Goal: Communication & Community: Answer question/provide support

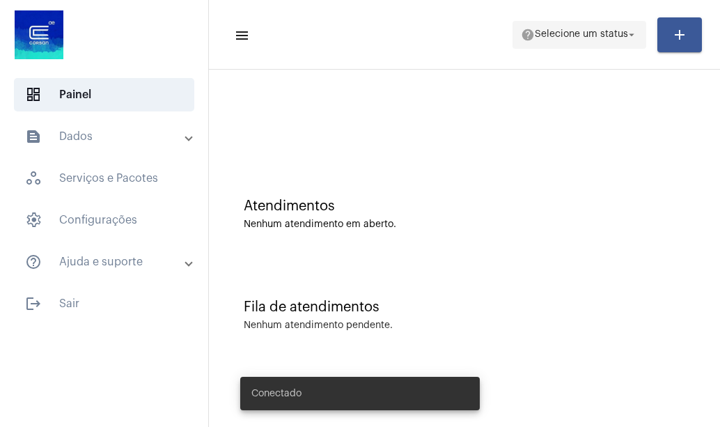
click at [563, 34] on span "Selecione um status" at bounding box center [581, 35] width 93 height 10
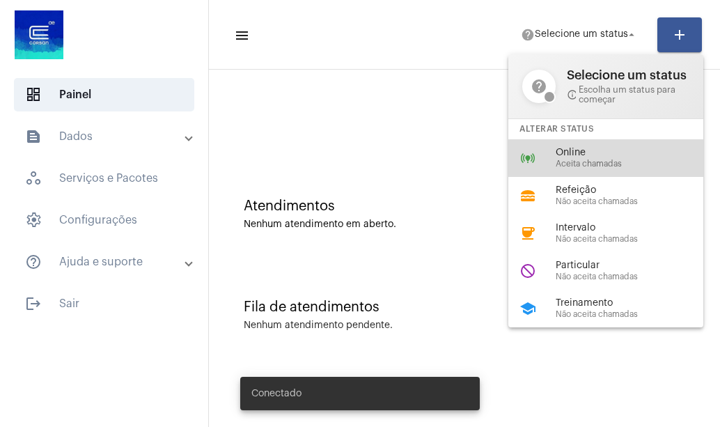
click at [568, 168] on span "Aceita chamadas" at bounding box center [635, 164] width 159 height 9
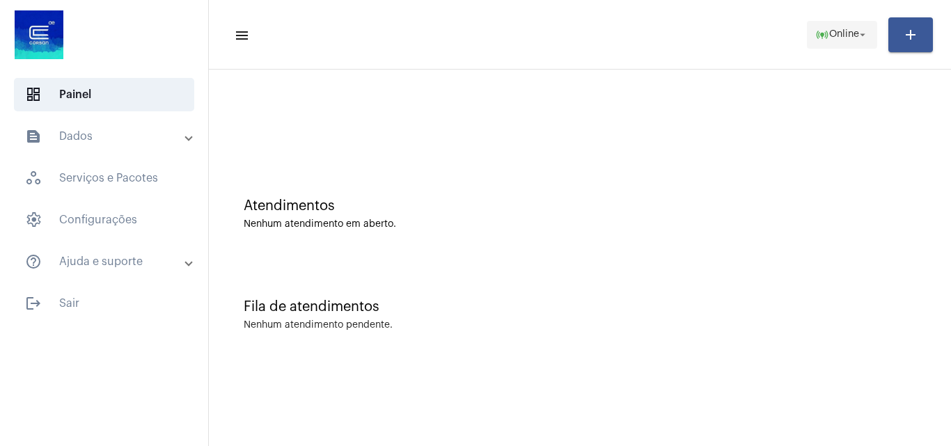
click at [719, 31] on span "Online" at bounding box center [845, 35] width 30 height 10
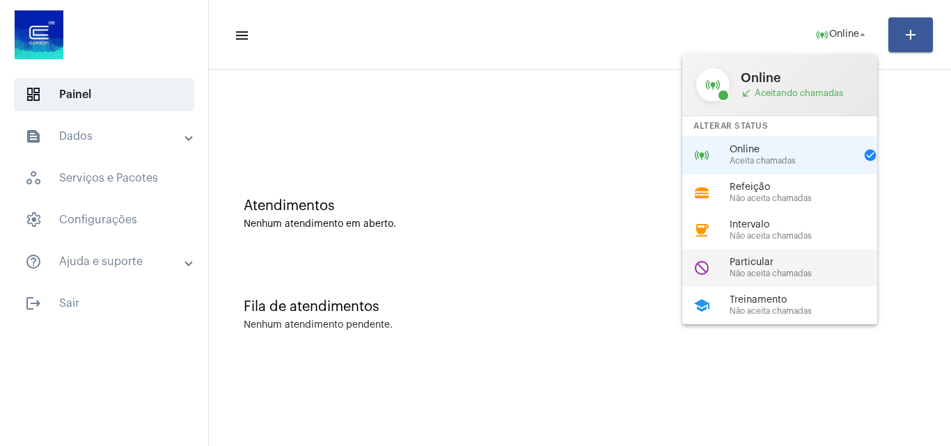
click at [719, 272] on span "Não aceita chamadas" at bounding box center [809, 274] width 159 height 9
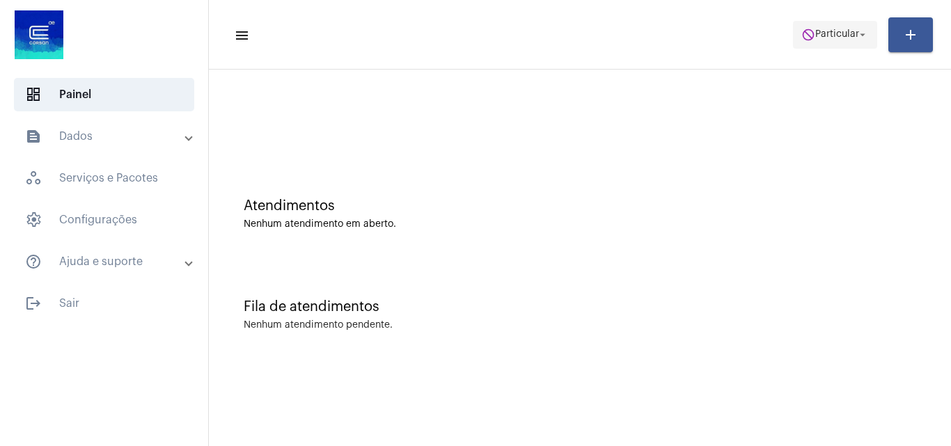
drag, startPoint x: 844, startPoint y: 12, endPoint x: 850, endPoint y: 39, distance: 27.7
click at [719, 15] on mat-toolbar-row "menu do_not_disturb Particular arrow_drop_down add" at bounding box center [580, 35] width 742 height 45
click at [719, 38] on span "Particular" at bounding box center [838, 35] width 44 height 10
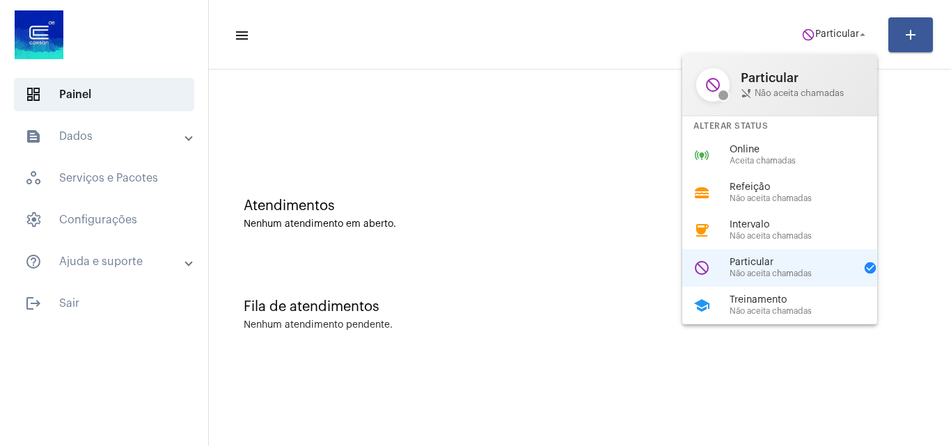
click at [719, 163] on span "Aceita chamadas" at bounding box center [809, 161] width 159 height 9
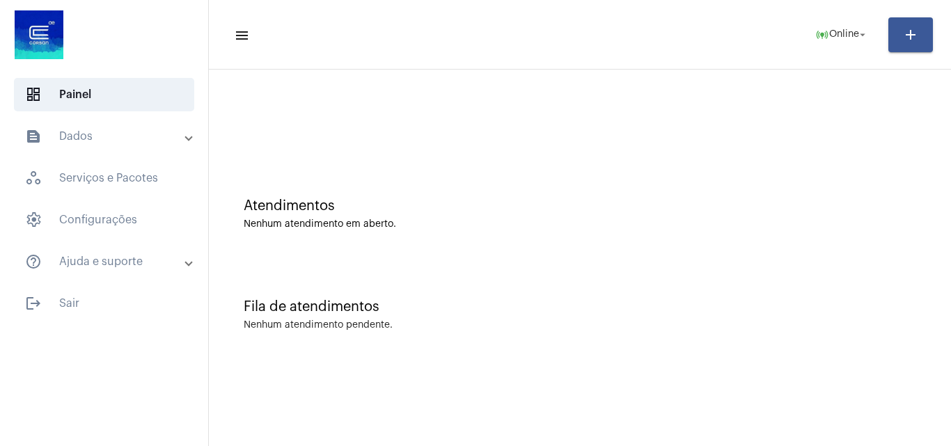
click at [372, 139] on div at bounding box center [580, 117] width 729 height 80
click at [107, 220] on span "settings Configurações" at bounding box center [104, 219] width 180 height 33
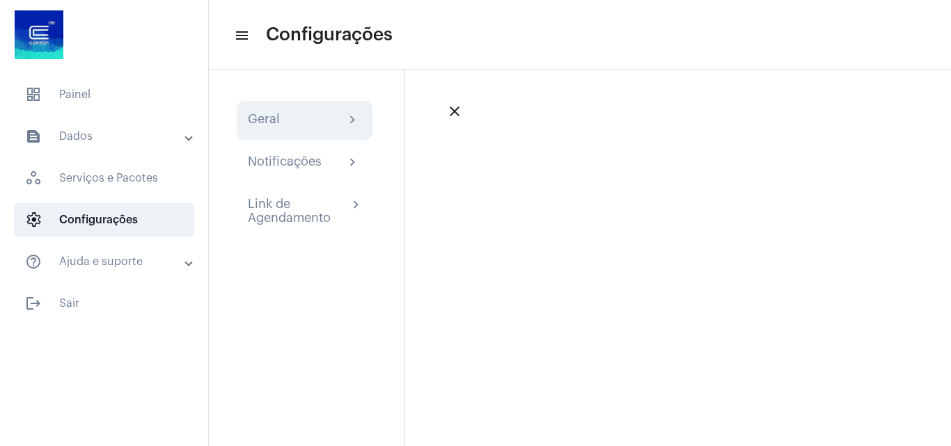
click at [286, 123] on div "Geral chevron_right" at bounding box center [305, 120] width 114 height 17
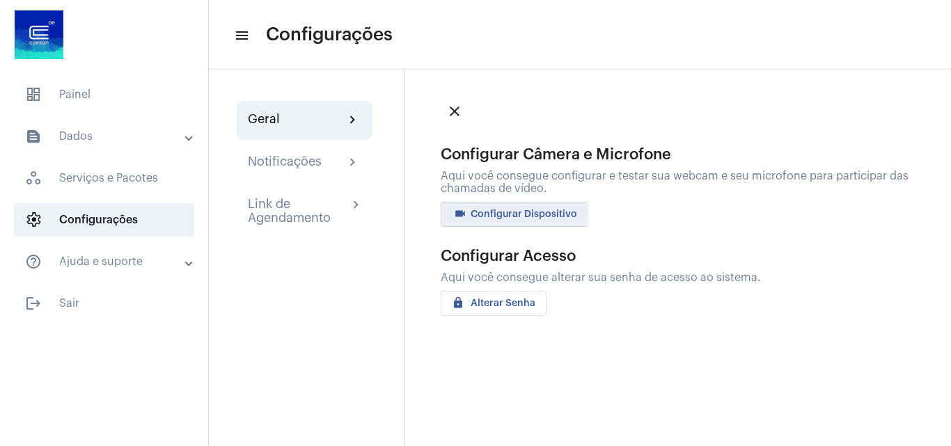
click at [476, 211] on span "videocam Configurar Dispositivo" at bounding box center [514, 215] width 125 height 10
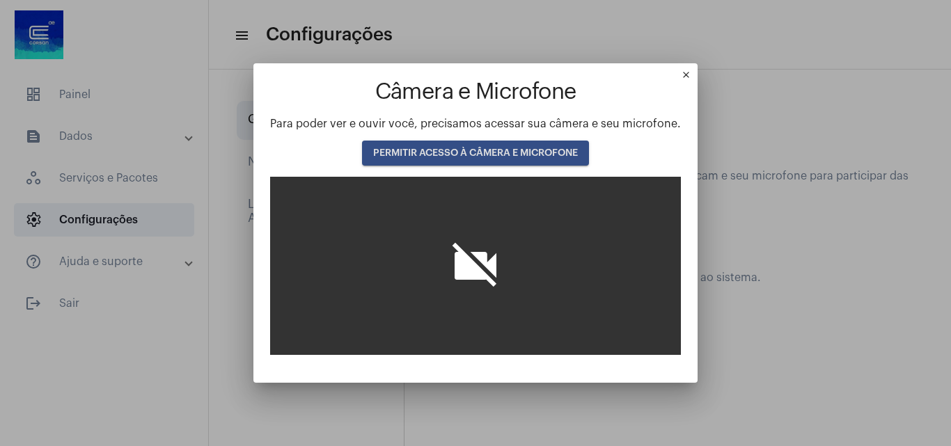
click at [411, 148] on span "PERMITIR ACESSO À CÂMERA E MICROFONE" at bounding box center [475, 153] width 205 height 10
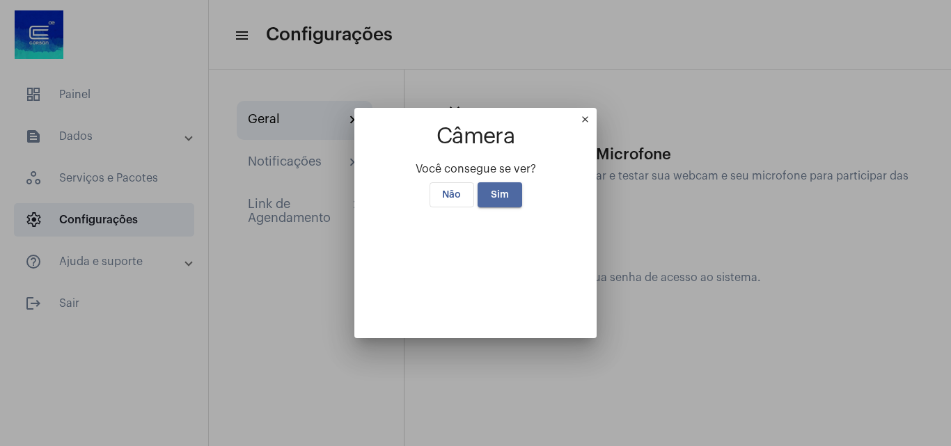
click at [491, 182] on button "Sim" at bounding box center [500, 194] width 45 height 25
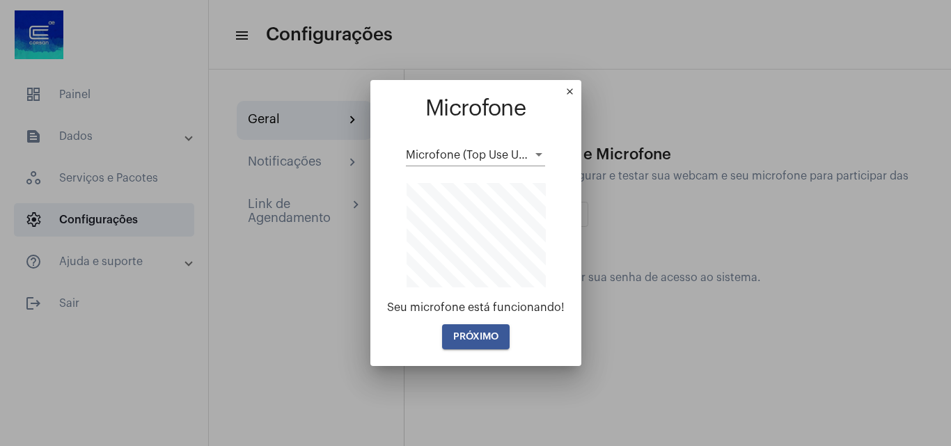
click at [485, 334] on span "PRÓXIMO" at bounding box center [475, 337] width 45 height 10
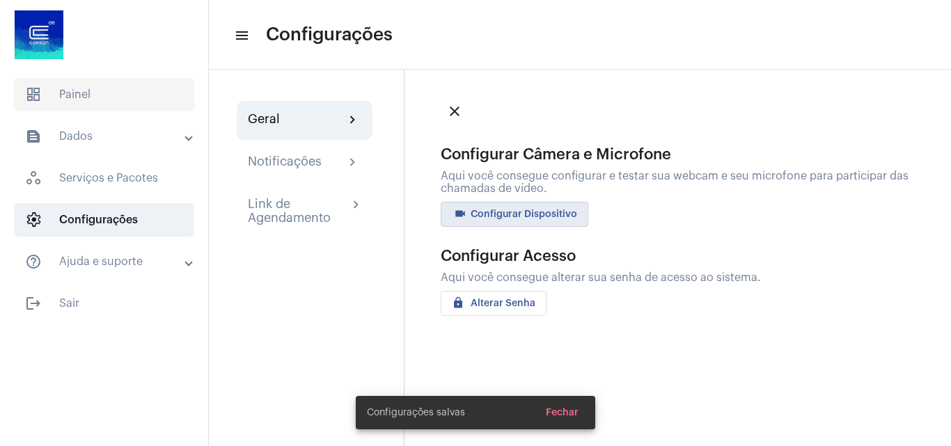
click at [160, 101] on span "dashboard Painel" at bounding box center [104, 94] width 180 height 33
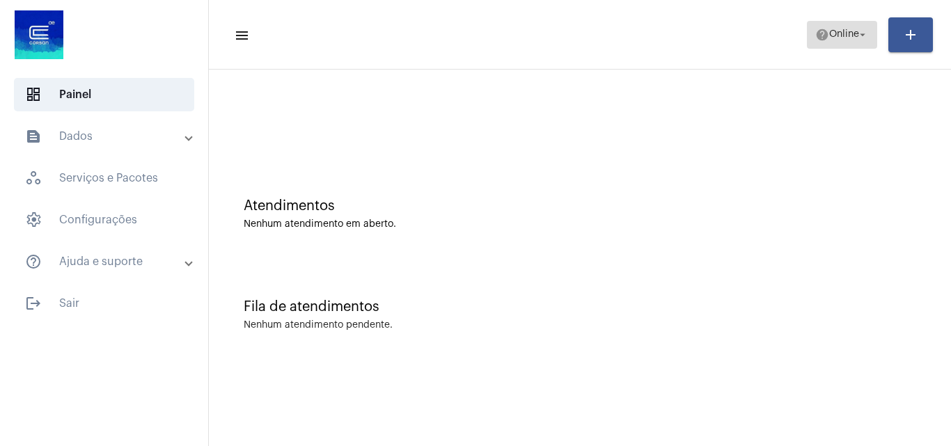
click at [719, 33] on span "Online" at bounding box center [845, 35] width 30 height 10
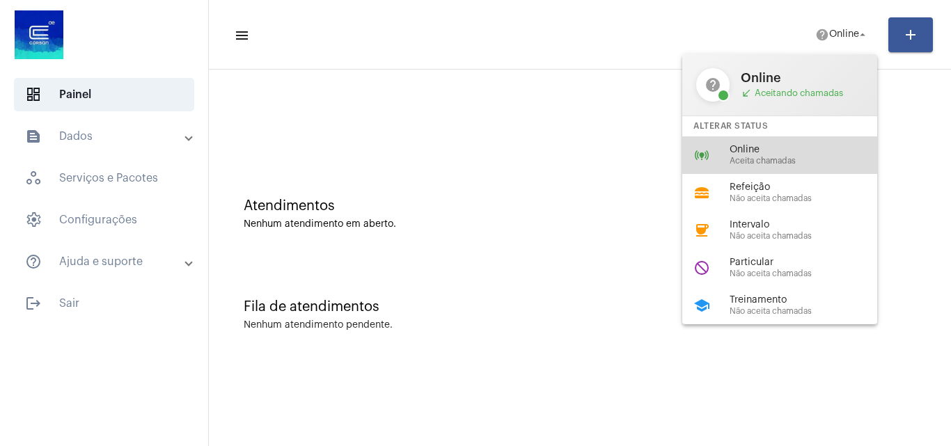
click at [719, 154] on span "Online" at bounding box center [809, 150] width 159 height 10
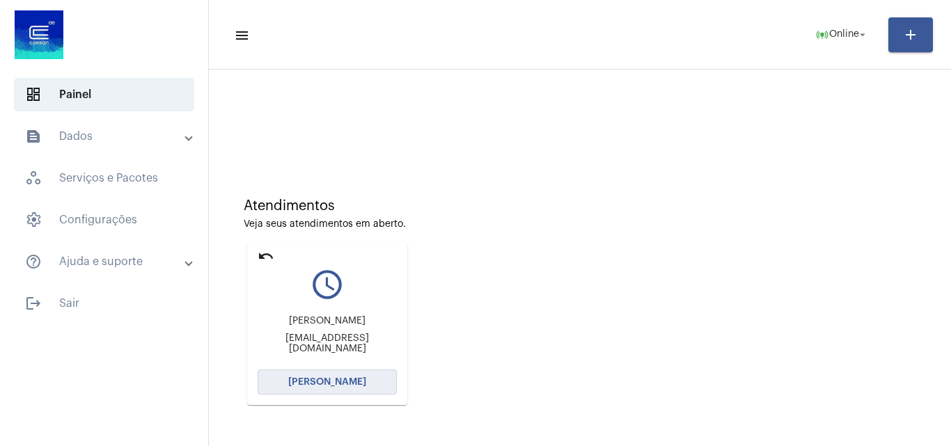
click at [329, 384] on span "[PERSON_NAME]" at bounding box center [327, 383] width 78 height 10
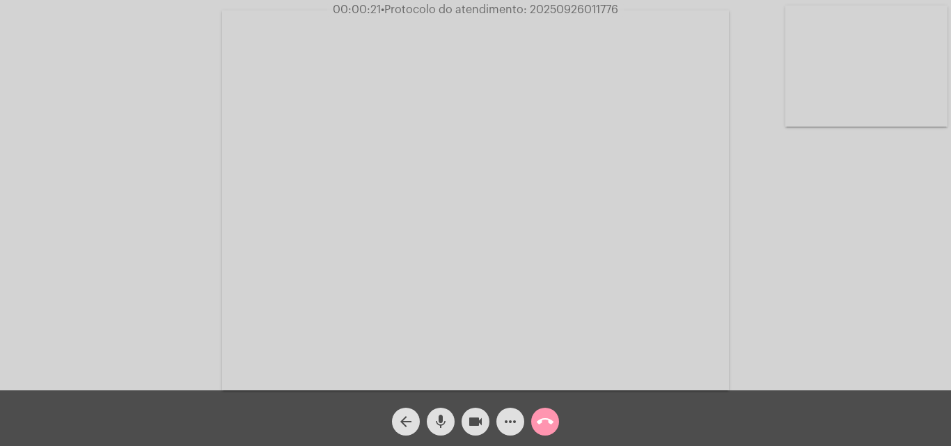
click at [719, 316] on div "Acessando Câmera e Microfone..." at bounding box center [475, 198] width 949 height 391
click at [440, 426] on mat-icon "mic" at bounding box center [441, 422] width 17 height 17
click at [443, 421] on mat-icon "mic_off" at bounding box center [441, 422] width 17 height 17
click at [540, 421] on mat-icon "call_end" at bounding box center [545, 422] width 17 height 17
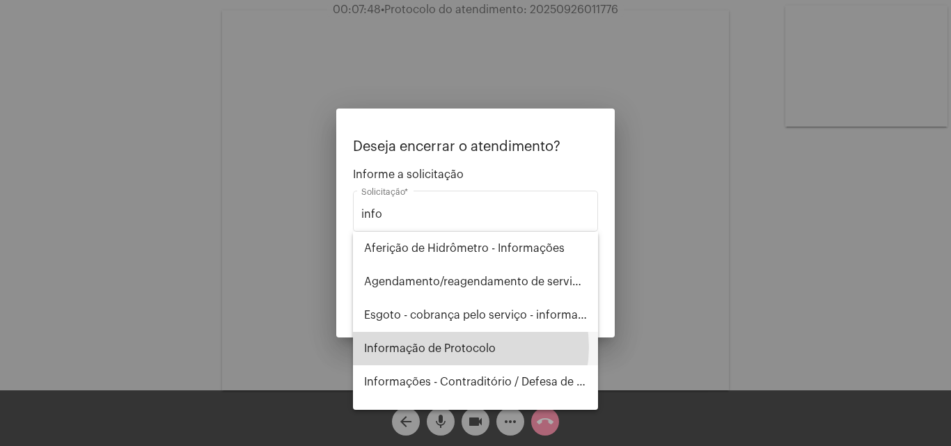
click at [461, 348] on span "Informação de Protocolo" at bounding box center [475, 348] width 223 height 33
type input "Informação de Protocolo"
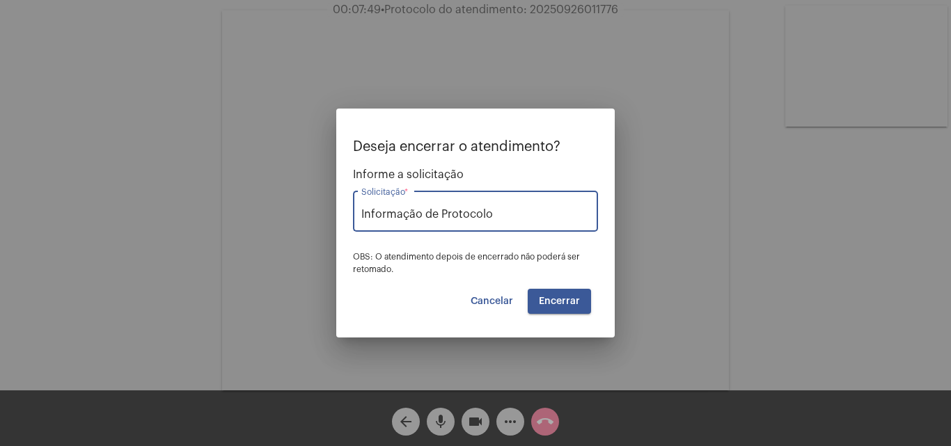
click at [563, 297] on span "Encerrar" at bounding box center [559, 302] width 41 height 10
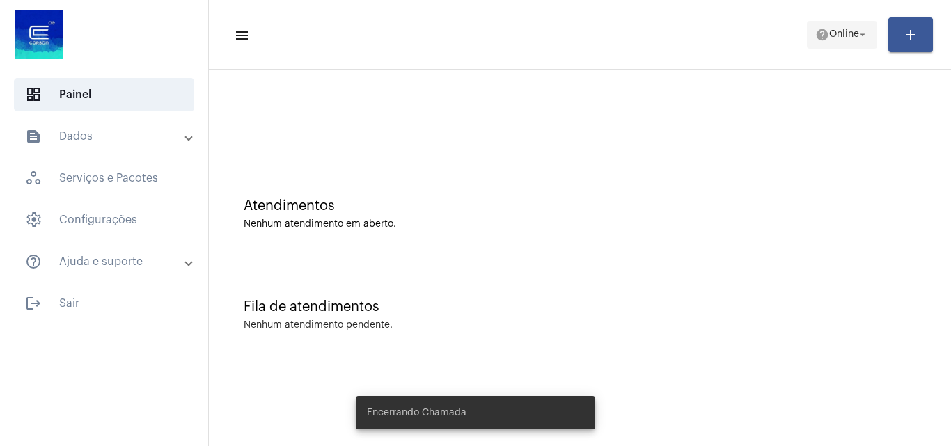
click at [719, 30] on span "Online" at bounding box center [845, 35] width 30 height 10
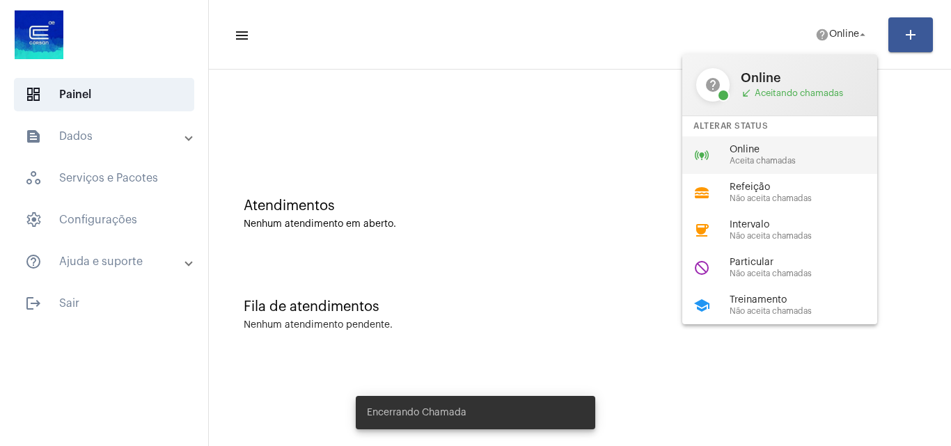
click at [719, 159] on span "Aceita chamadas" at bounding box center [809, 161] width 159 height 9
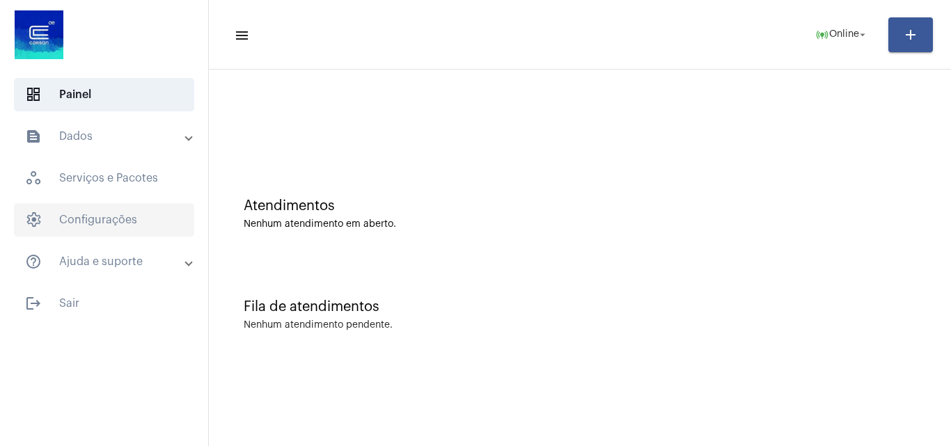
click at [90, 220] on span "settings Configurações" at bounding box center [104, 219] width 180 height 33
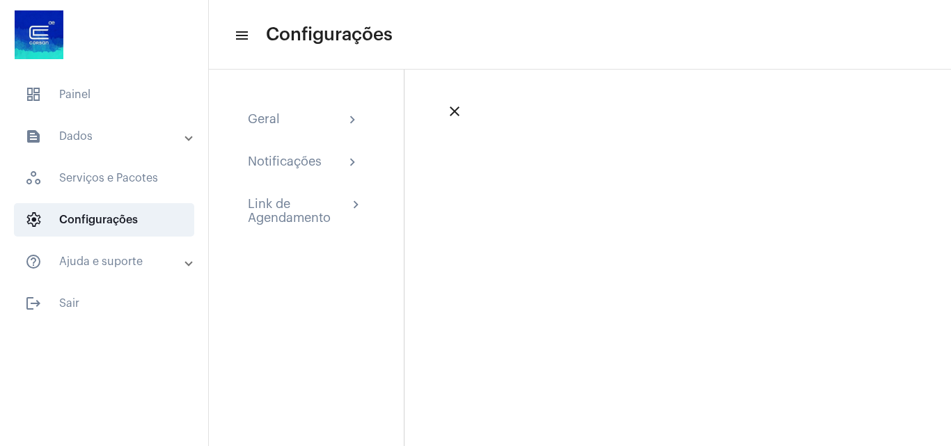
click at [76, 146] on mat-expansion-panel-header "text_snippet_outlined Dados" at bounding box center [108, 136] width 200 height 33
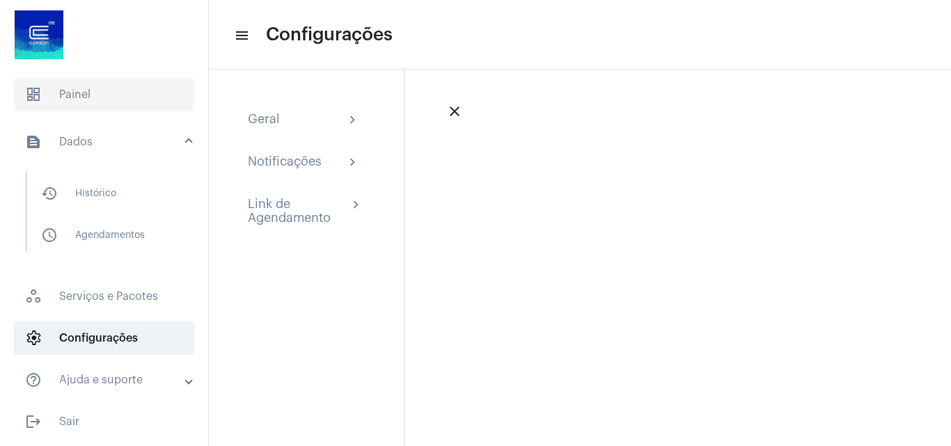
click at [104, 94] on span "dashboard Painel" at bounding box center [104, 94] width 180 height 33
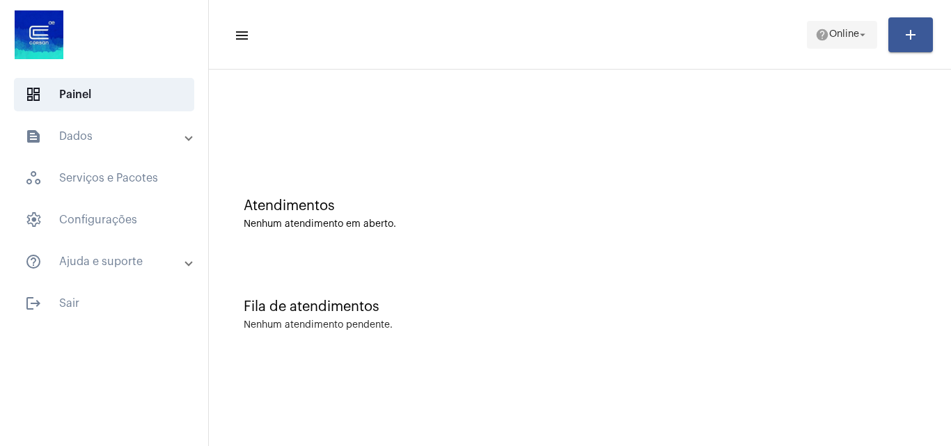
click at [719, 42] on span "help Online arrow_drop_down" at bounding box center [843, 34] width 54 height 25
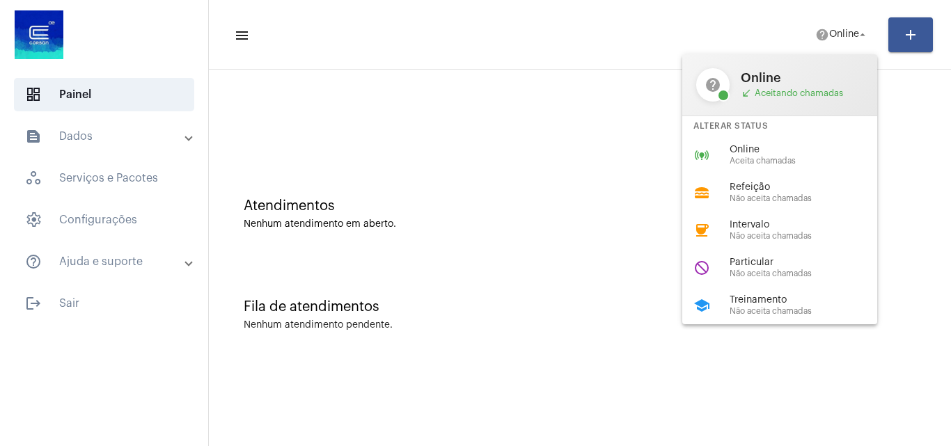
drag, startPoint x: 779, startPoint y: 155, endPoint x: 621, endPoint y: 162, distance: 158.3
click at [719, 155] on span "Online" at bounding box center [809, 150] width 159 height 10
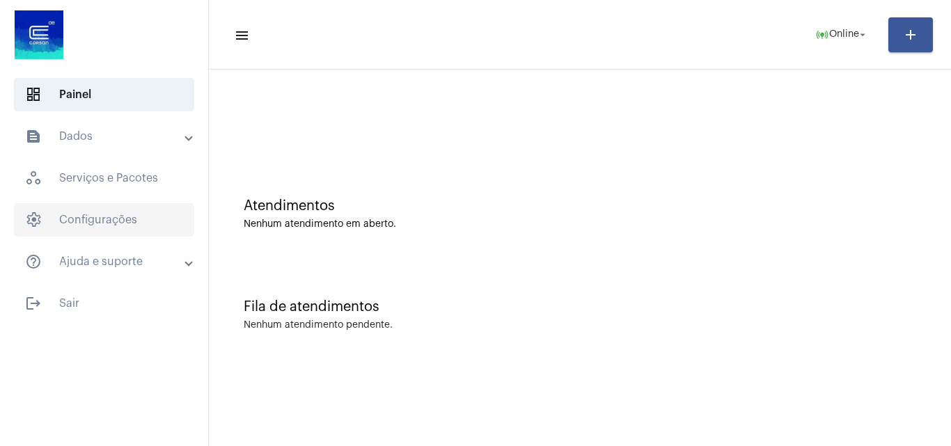
click at [112, 212] on span "settings Configurações" at bounding box center [104, 219] width 180 height 33
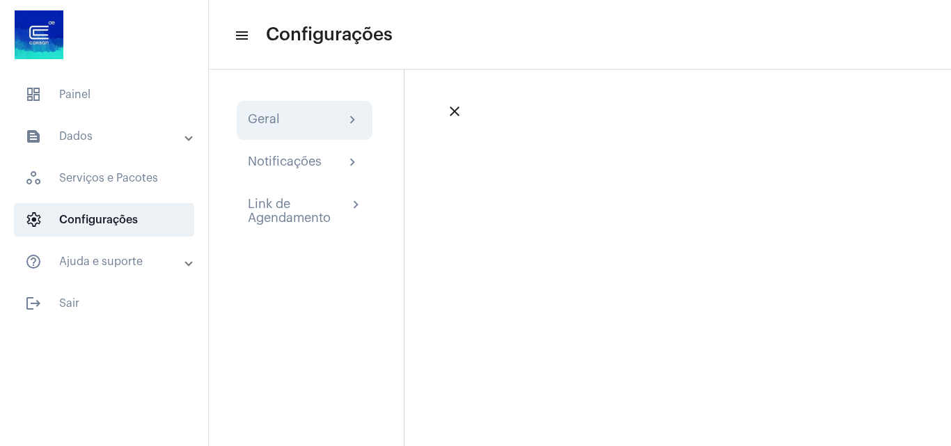
click at [256, 123] on div "Geral" at bounding box center [264, 120] width 32 height 17
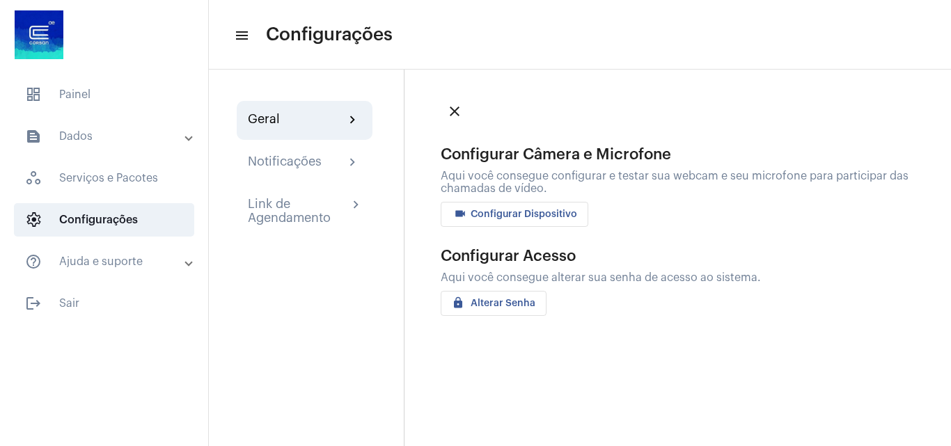
click at [530, 212] on span "videocam Configurar Dispositivo" at bounding box center [514, 215] width 125 height 10
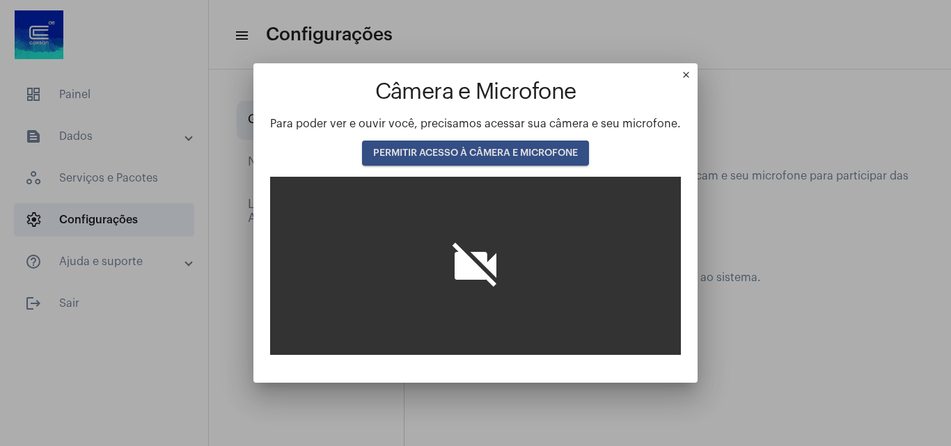
click at [495, 153] on span "PERMITIR ACESSO À CÂMERA E MICROFONE" at bounding box center [475, 153] width 205 height 10
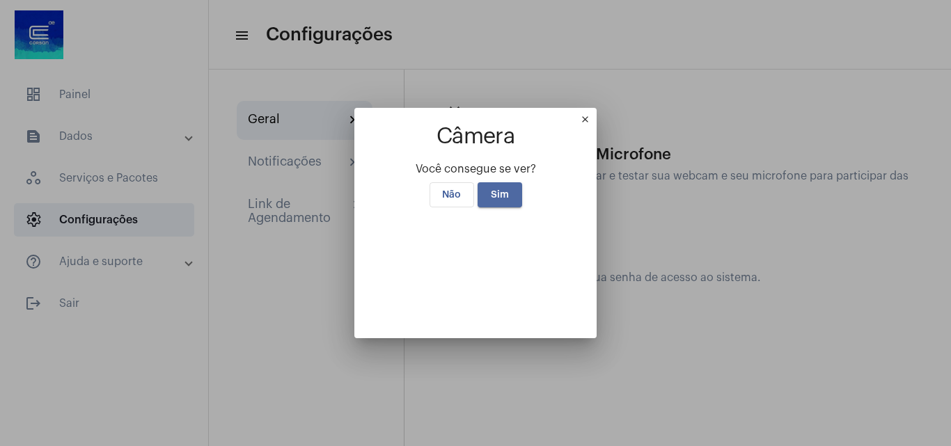
click at [500, 190] on span "Sim" at bounding box center [500, 195] width 18 height 10
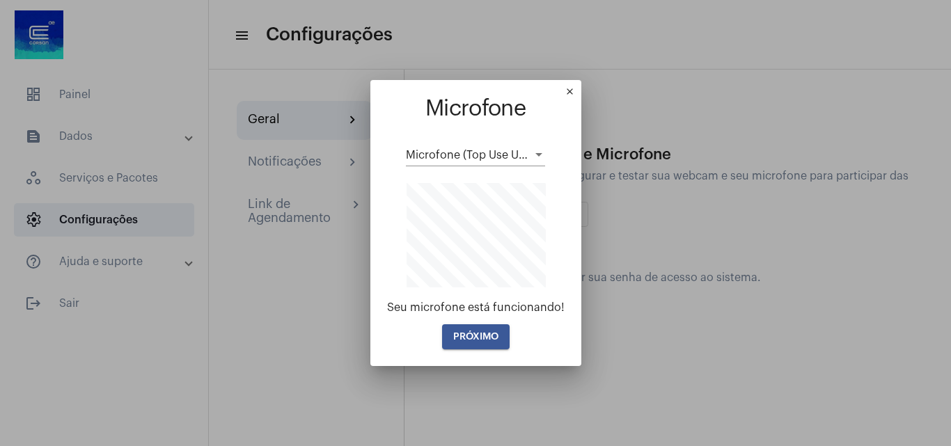
click at [467, 329] on button "PRÓXIMO" at bounding box center [476, 337] width 68 height 25
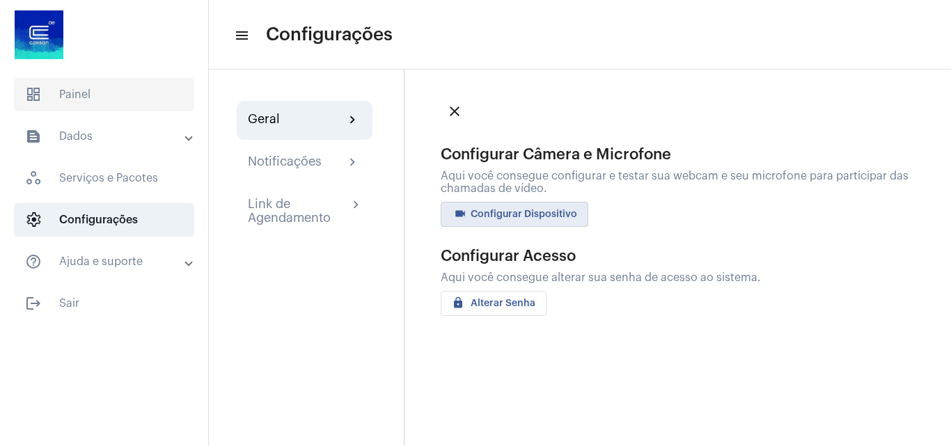
click at [109, 109] on span "dashboard Painel" at bounding box center [104, 94] width 180 height 33
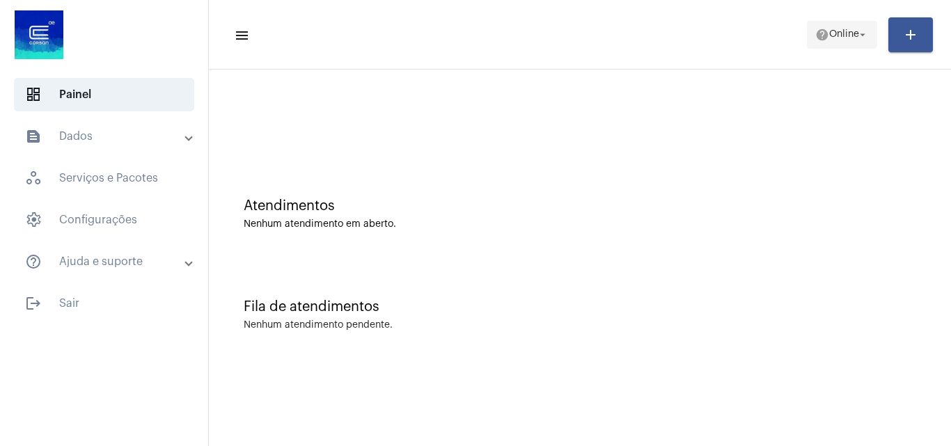
click at [719, 37] on span "Online" at bounding box center [845, 35] width 30 height 10
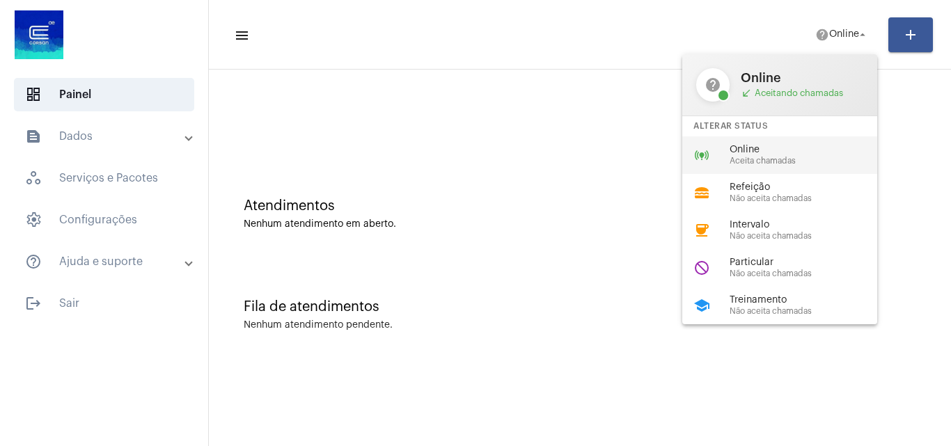
click at [719, 159] on span "Aceita chamadas" at bounding box center [809, 161] width 159 height 9
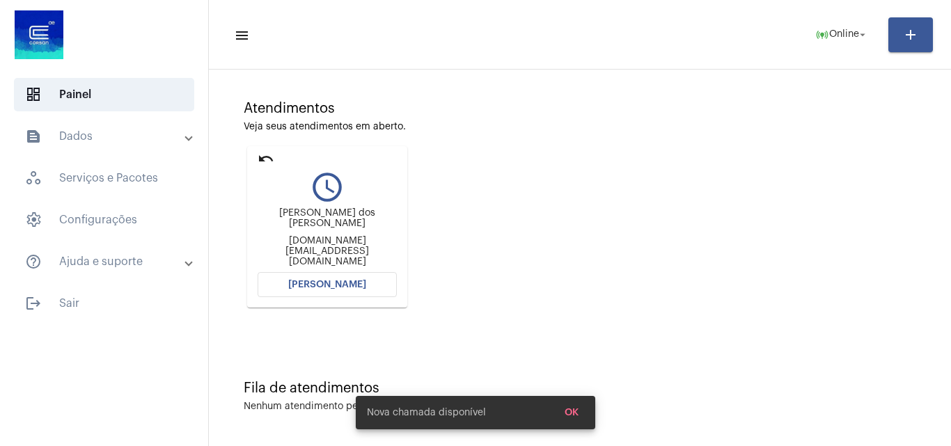
scroll to position [98, 0]
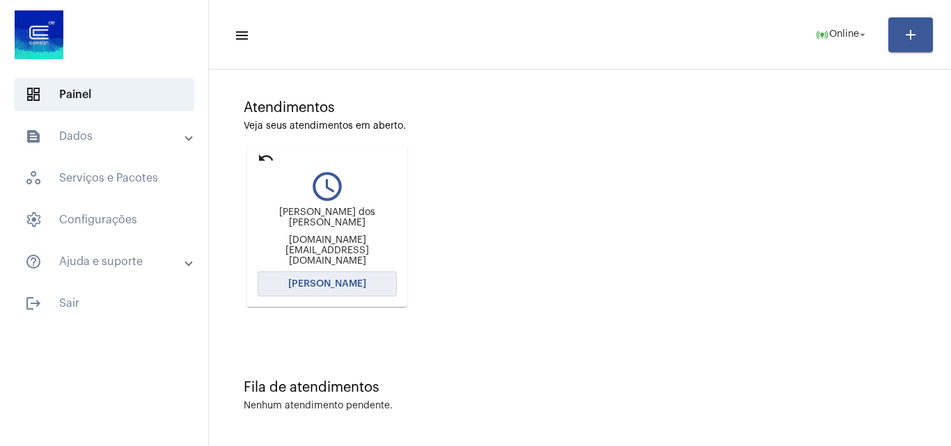
click at [309, 280] on span "[PERSON_NAME]" at bounding box center [327, 284] width 78 height 10
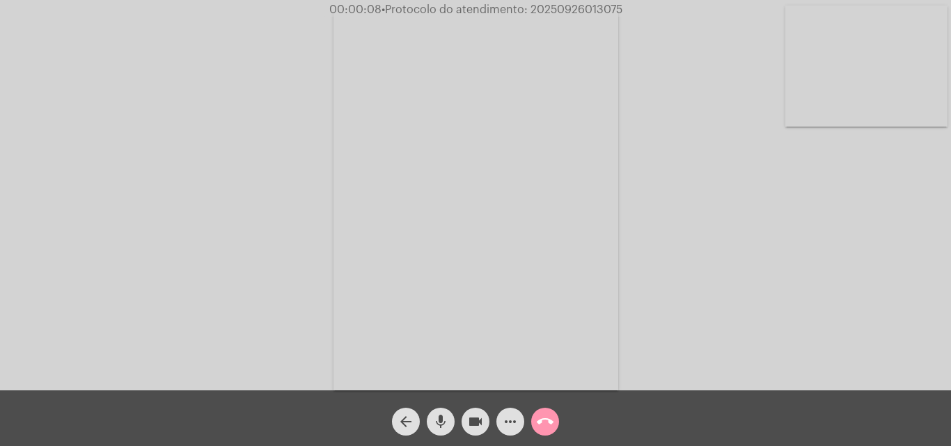
click at [719, 280] on div "Acessando Câmera e Microfone..." at bounding box center [475, 198] width 949 height 391
click at [557, 11] on span "• Protocolo do atendimento: 20250926013075" at bounding box center [500, 9] width 241 height 11
copy span "20250926013075"
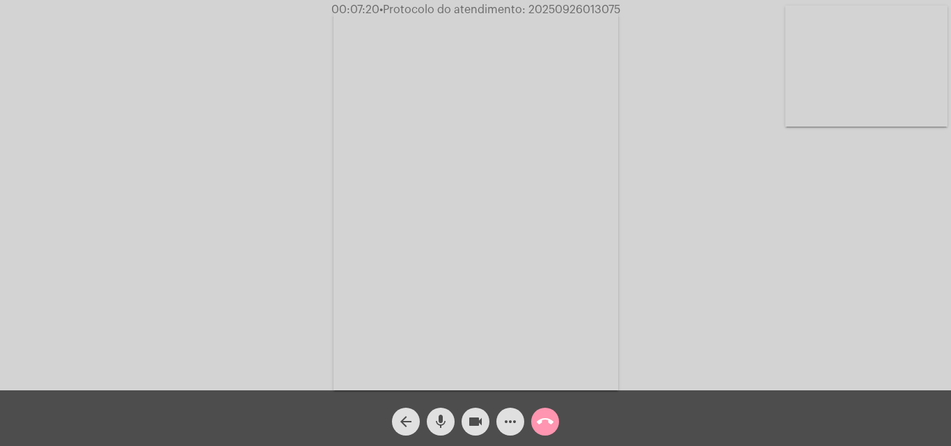
copy span "20250926013075"
click at [546, 416] on mat-icon "call_end" at bounding box center [545, 422] width 17 height 17
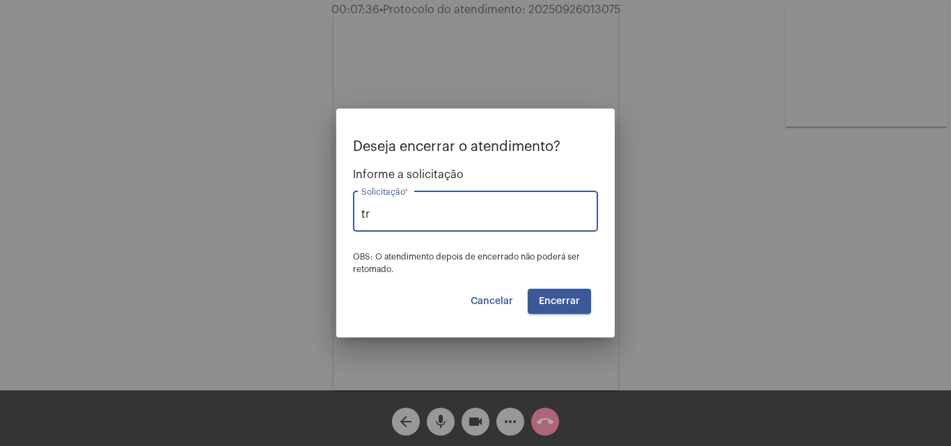
type input "t"
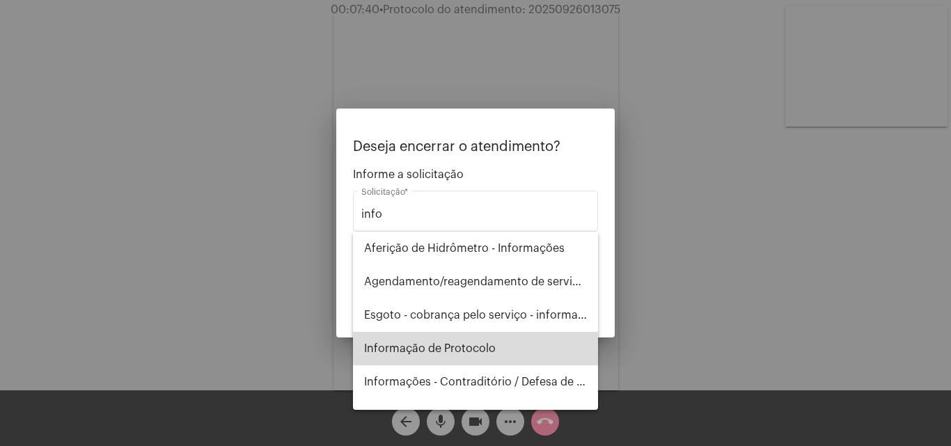
click at [499, 339] on span "Informação de Protocolo" at bounding box center [475, 348] width 223 height 33
type input "Informação de Protocolo"
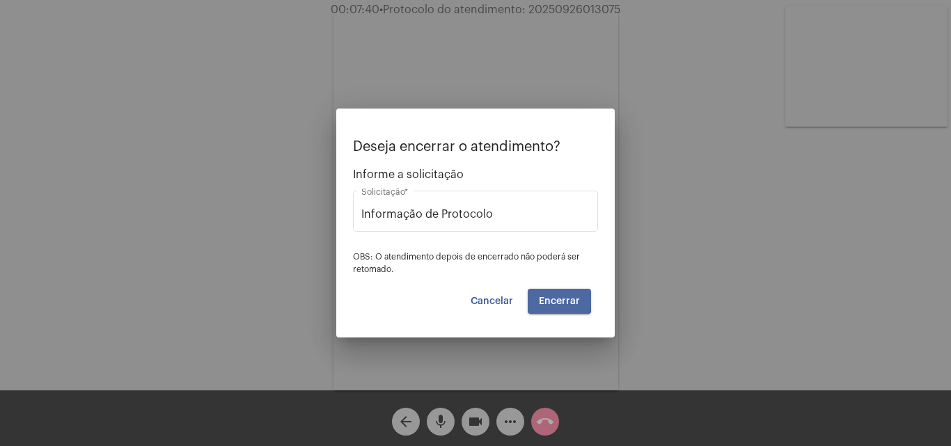
click at [543, 299] on span "Encerrar" at bounding box center [559, 302] width 41 height 10
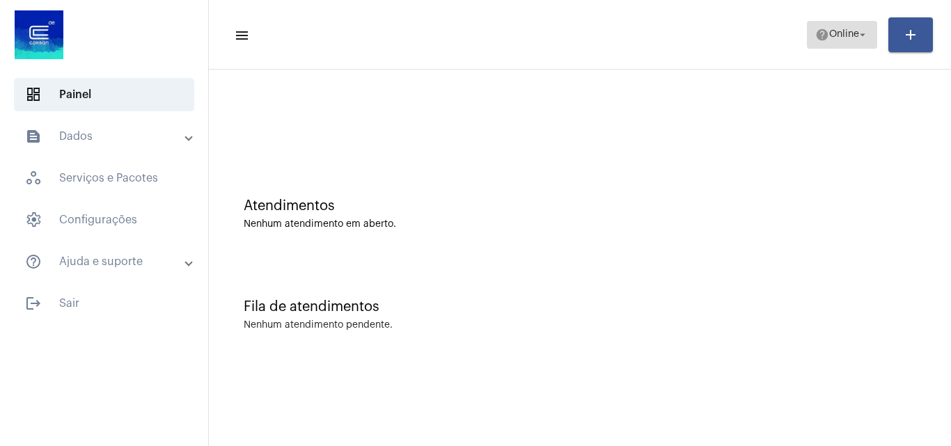
click at [719, 24] on span "help Online arrow_drop_down" at bounding box center [843, 34] width 54 height 25
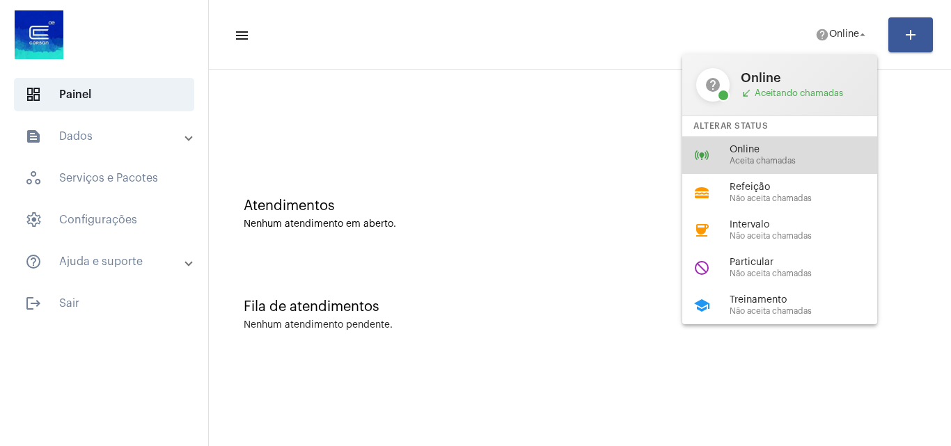
click at [719, 160] on span "Aceita chamadas" at bounding box center [809, 161] width 159 height 9
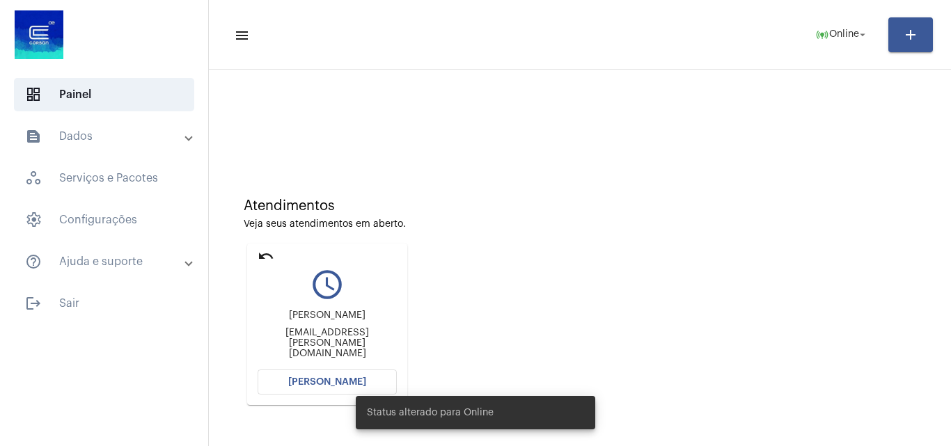
click at [103, 138] on mat-panel-title "text_snippet_outlined Dados" at bounding box center [105, 136] width 161 height 17
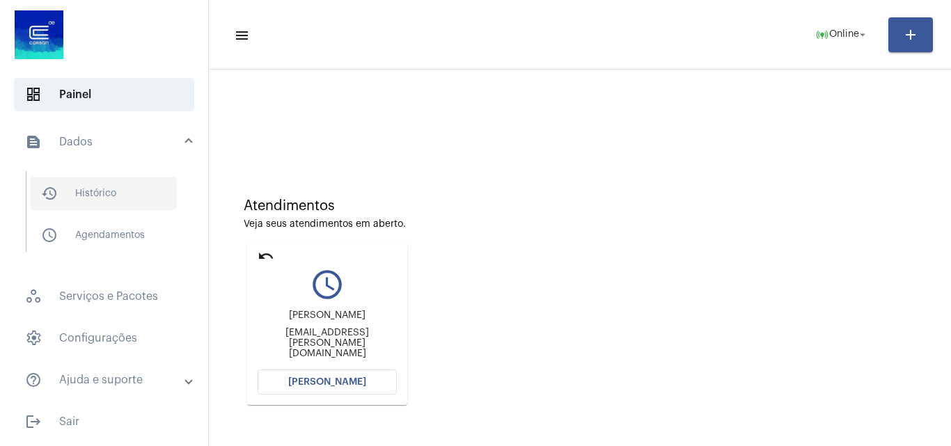
click at [100, 194] on span "history_outlined Histórico" at bounding box center [103, 193] width 147 height 33
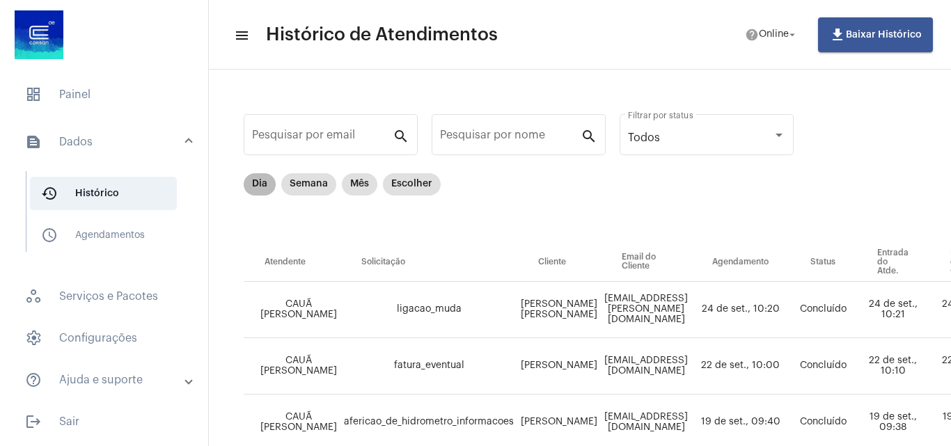
click at [267, 186] on mat-chip "Dia" at bounding box center [260, 184] width 32 height 22
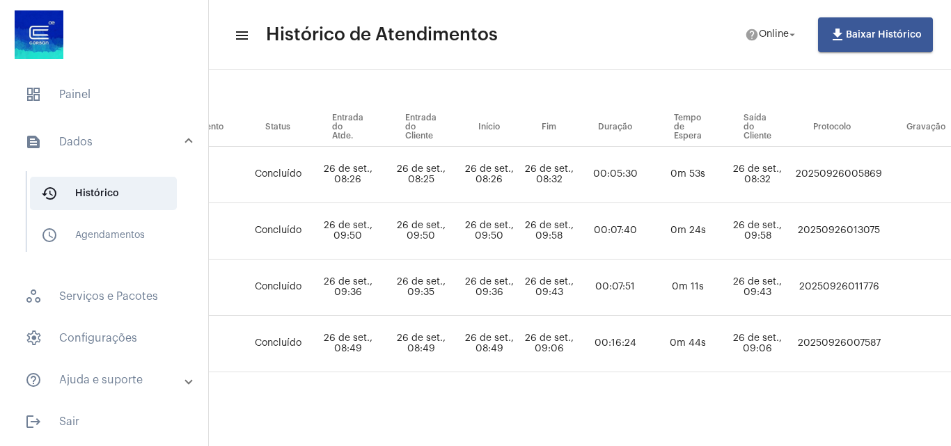
scroll to position [146, 498]
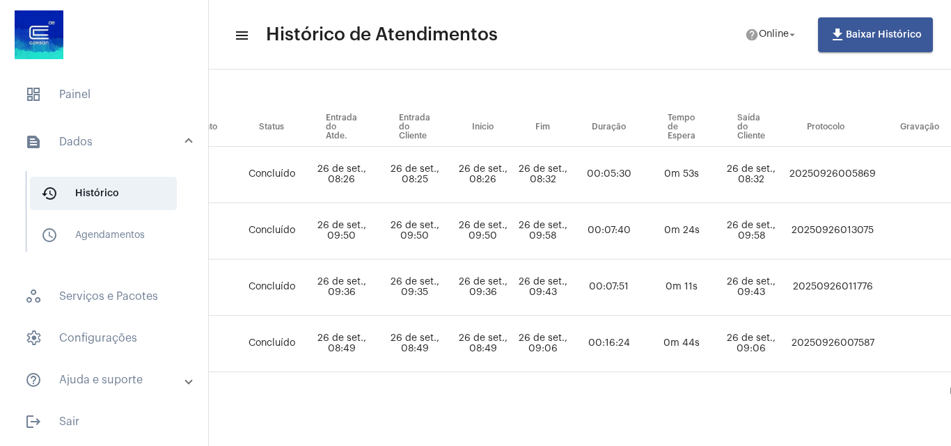
click at [719, 219] on td "20250926013075" at bounding box center [832, 231] width 93 height 56
copy td "20250926013075"
click at [81, 96] on span "dashboard Painel" at bounding box center [104, 94] width 180 height 33
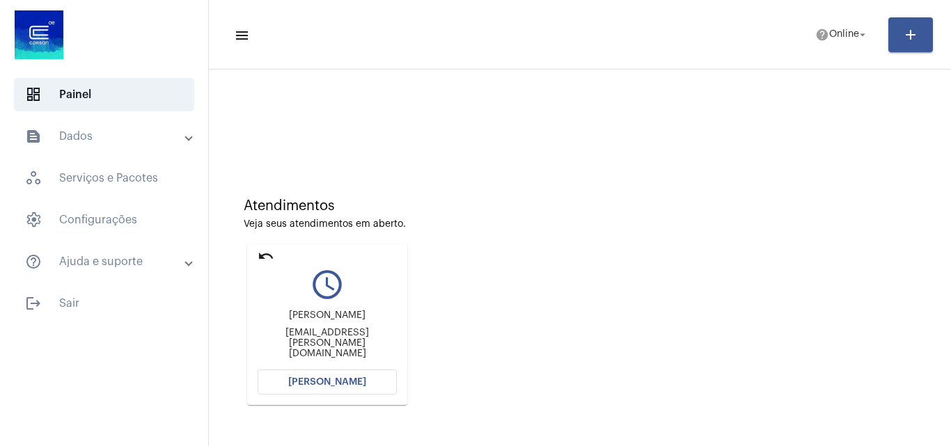
click at [288, 378] on button "[PERSON_NAME]" at bounding box center [327, 382] width 139 height 25
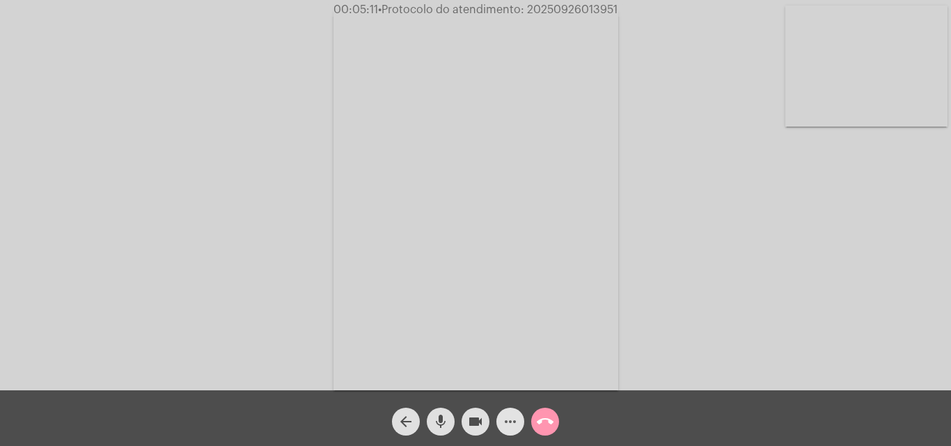
click at [504, 422] on mat-icon "more_horiz" at bounding box center [510, 422] width 17 height 17
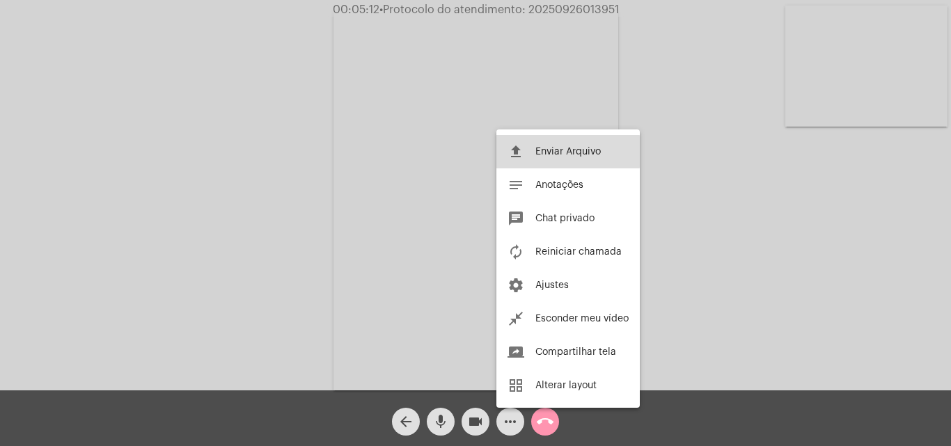
click at [551, 152] on span "Enviar Arquivo" at bounding box center [568, 152] width 65 height 10
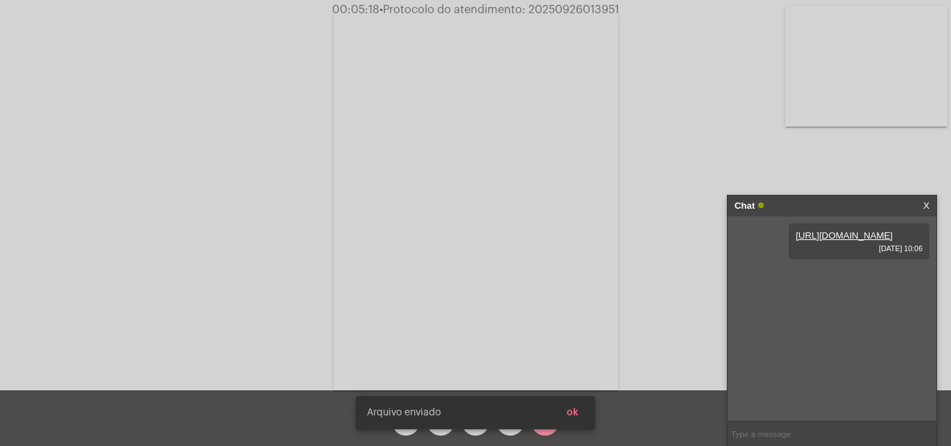
click at [589, 407] on button "ok" at bounding box center [573, 412] width 34 height 25
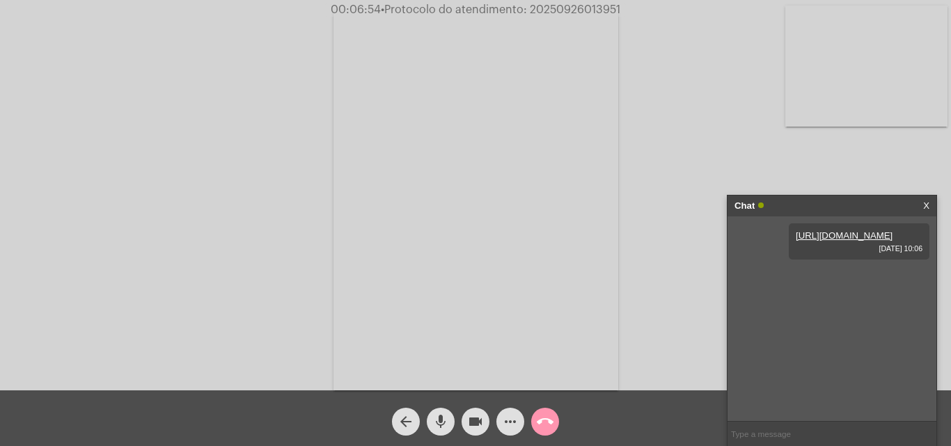
click at [550, 9] on span "• Protocolo do atendimento: 20250926013951" at bounding box center [501, 9] width 240 height 11
copy span "20250926013951"
click at [542, 426] on mat-icon "call_end" at bounding box center [545, 422] width 17 height 17
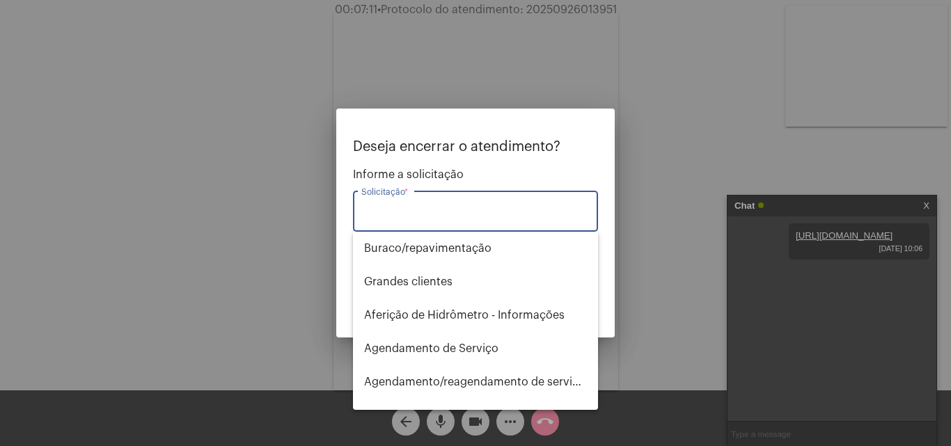
type input "t"
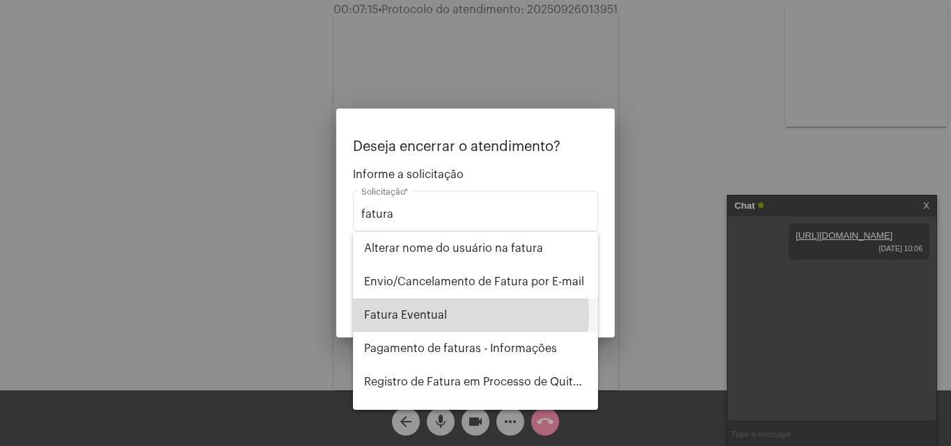
click at [445, 315] on span "Fatura Eventual" at bounding box center [475, 315] width 223 height 33
type input "Fatura Eventual"
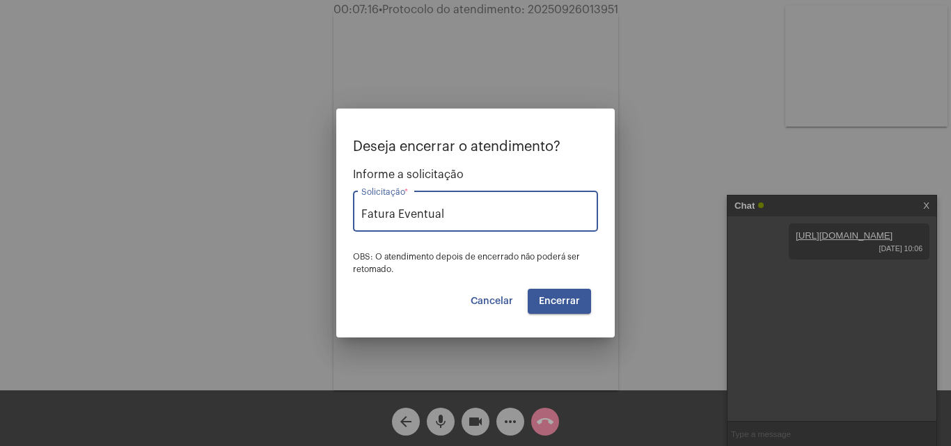
click at [560, 297] on span "Encerrar" at bounding box center [559, 302] width 41 height 10
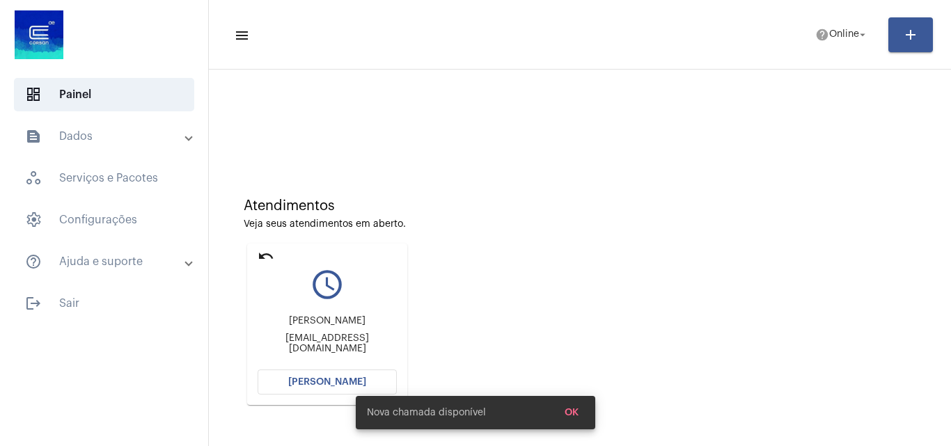
click at [302, 381] on span "[PERSON_NAME]" at bounding box center [327, 383] width 78 height 10
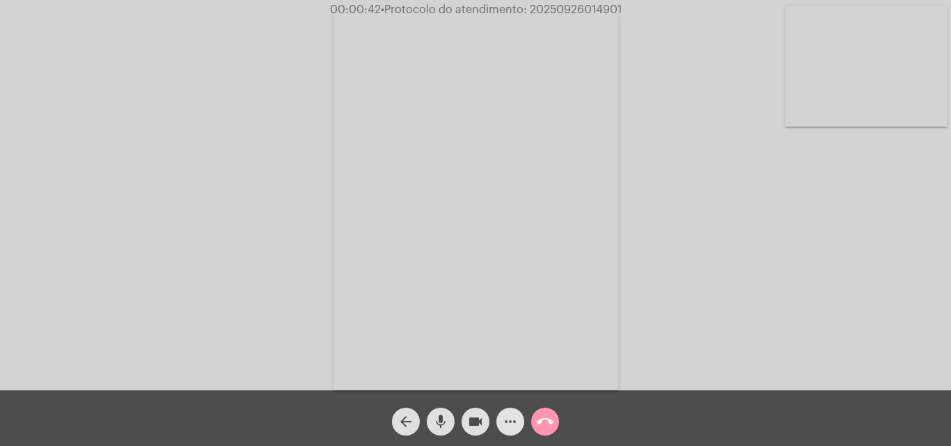
click at [508, 426] on mat-icon "more_horiz" at bounding box center [510, 422] width 17 height 17
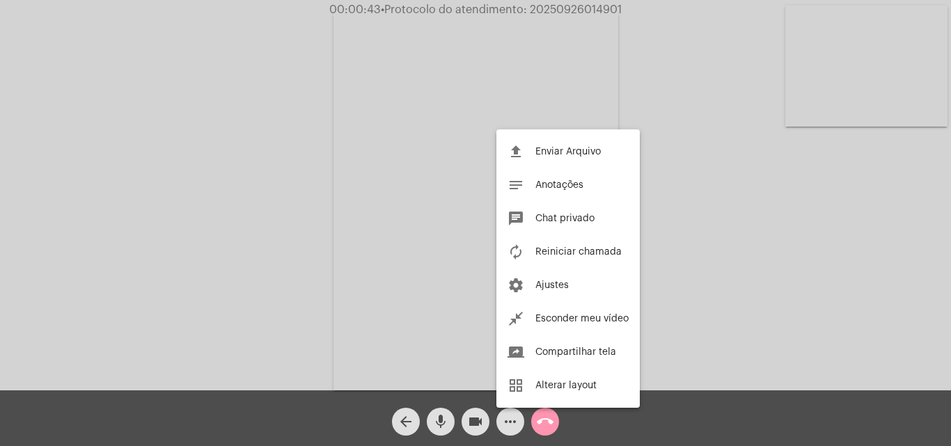
click at [258, 195] on div at bounding box center [475, 223] width 951 height 446
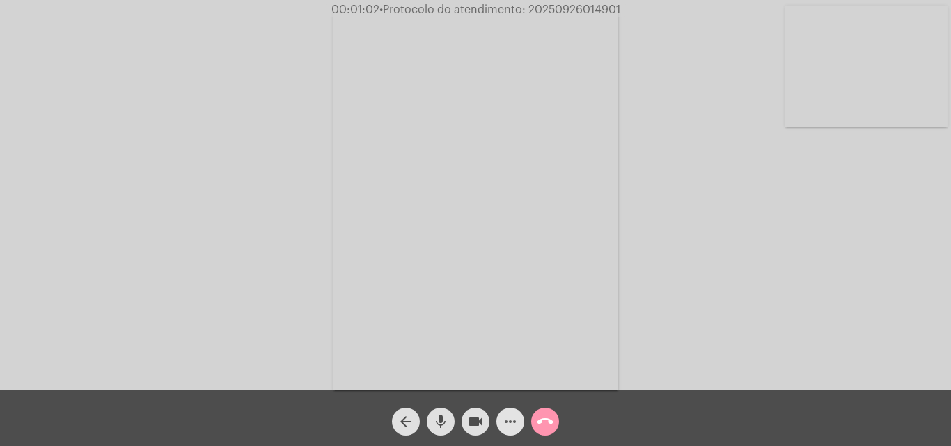
click at [507, 425] on mat-icon "more_horiz" at bounding box center [510, 422] width 17 height 17
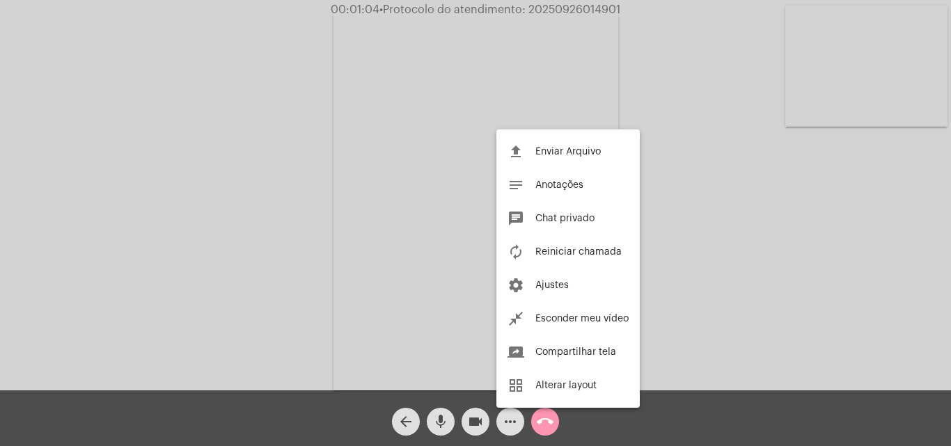
click at [306, 172] on div at bounding box center [475, 223] width 951 height 446
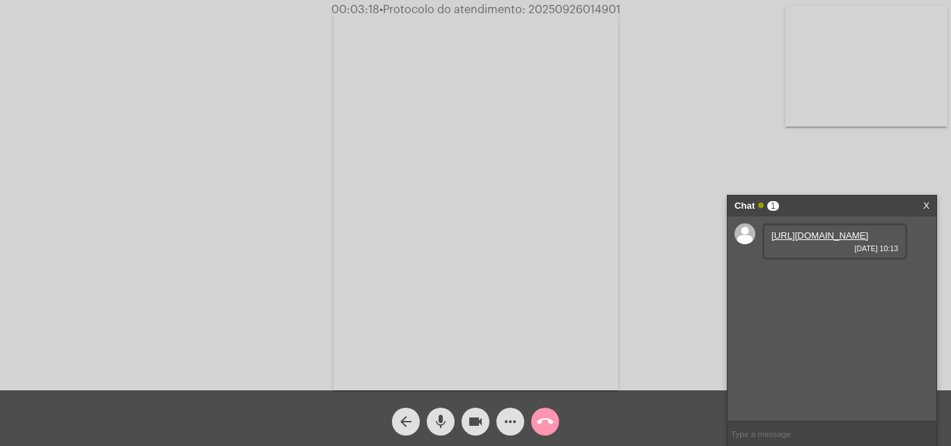
click at [719, 241] on link "https://neft-transfer-bucket.s3.amazonaws.com/temp-22b0161f-5558-8cba-7926-0156…" at bounding box center [820, 236] width 97 height 10
click at [192, 141] on div "Acessando Câmera e Microfone..." at bounding box center [475, 198] width 949 height 391
click at [719, 281] on link "https://neft-transfer-bucket.s3.amazonaws.com/temp-237dbea3-55ab-2cc5-4fbe-faef…" at bounding box center [820, 275] width 97 height 10
click at [133, 223] on div "Acessando Câmera e Microfone..." at bounding box center [475, 198] width 949 height 391
click at [511, 419] on mat-icon "more_horiz" at bounding box center [510, 422] width 17 height 17
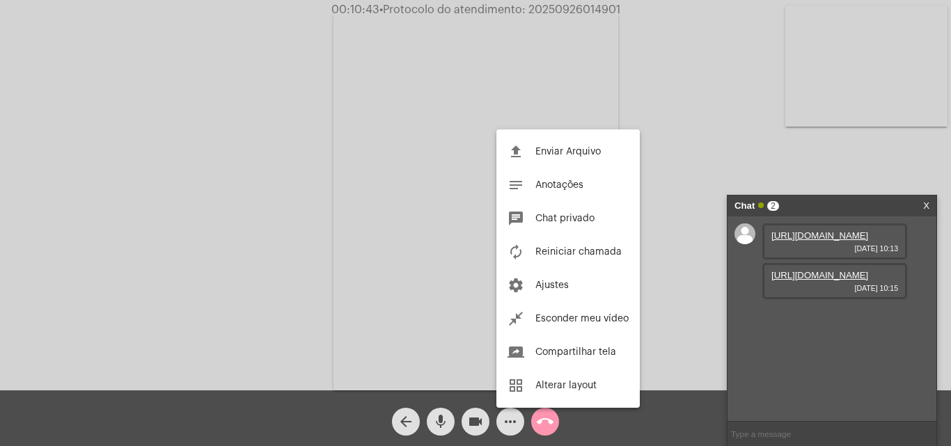
click at [280, 187] on div at bounding box center [475, 223] width 951 height 446
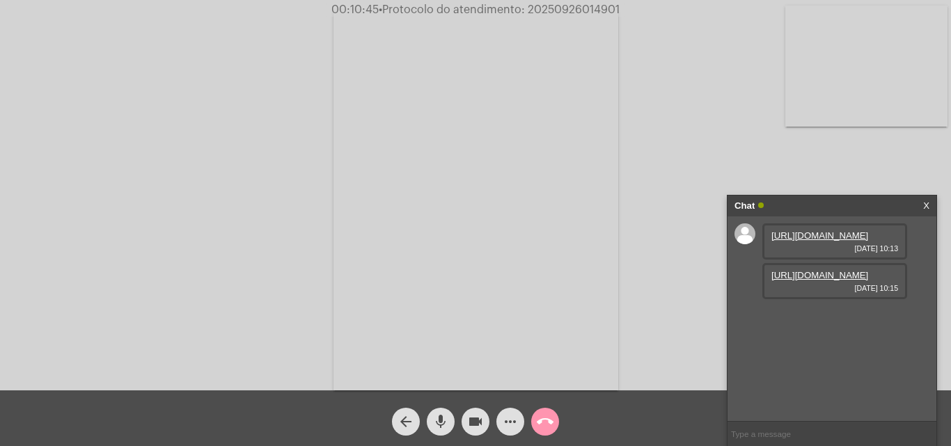
click at [719, 426] on input "text" at bounding box center [832, 434] width 209 height 24
click at [517, 426] on mat-icon "more_horiz" at bounding box center [510, 422] width 17 height 17
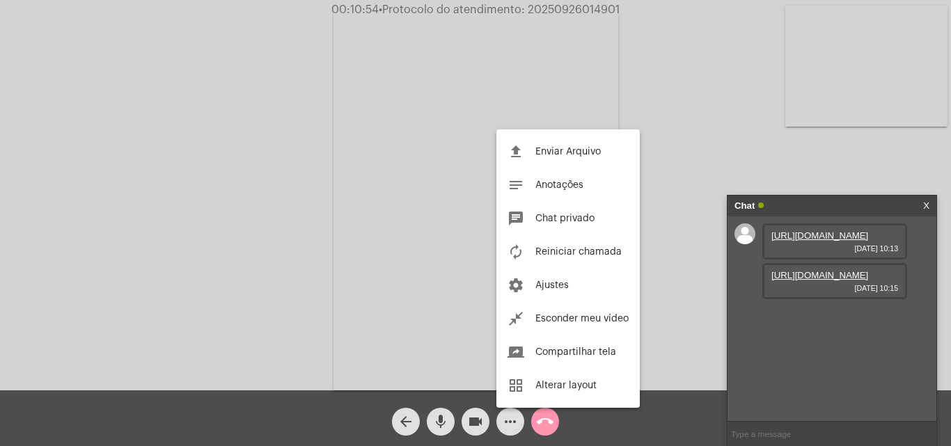
click at [312, 239] on div at bounding box center [475, 223] width 951 height 446
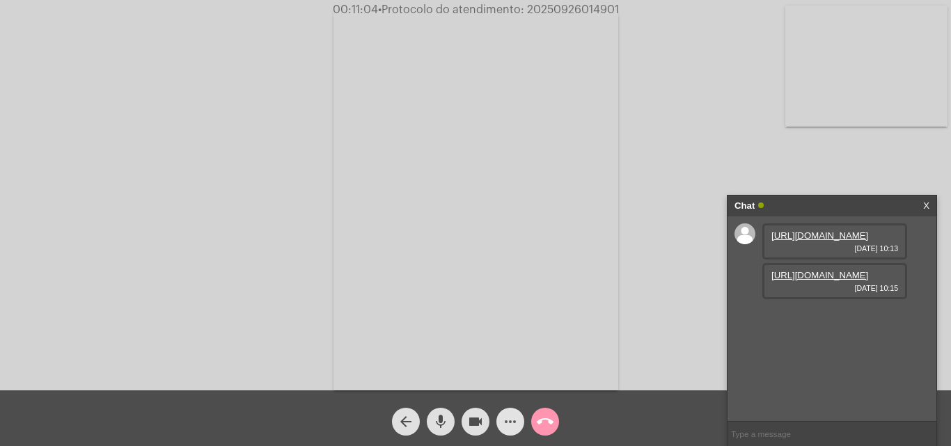
click at [505, 426] on mat-icon "more_horiz" at bounding box center [510, 422] width 17 height 17
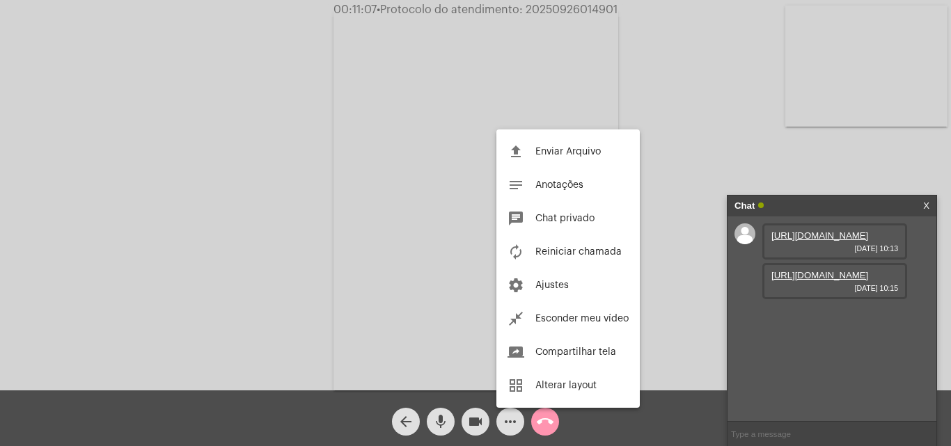
click at [330, 279] on div at bounding box center [475, 223] width 951 height 446
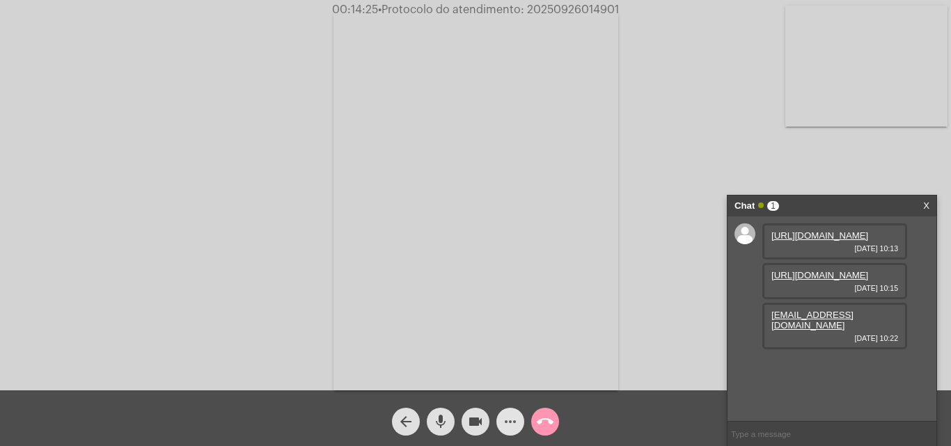
click at [504, 422] on mat-icon "more_horiz" at bounding box center [510, 422] width 17 height 17
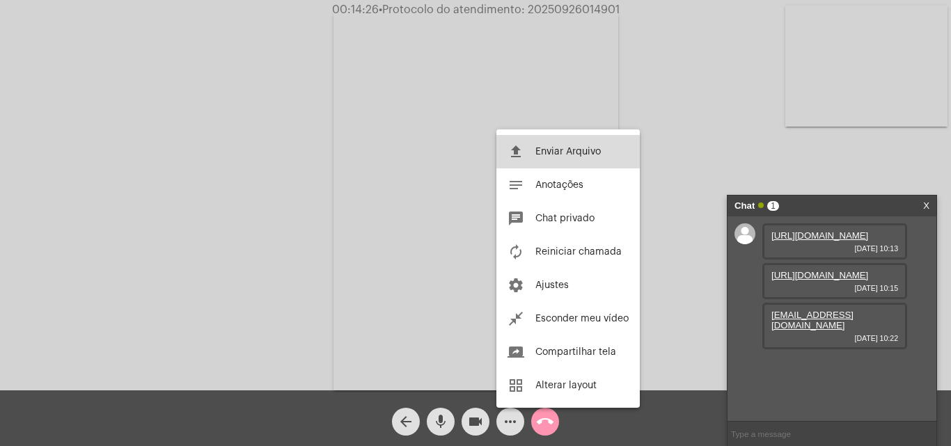
click at [517, 154] on mat-icon "file_upload" at bounding box center [516, 151] width 17 height 17
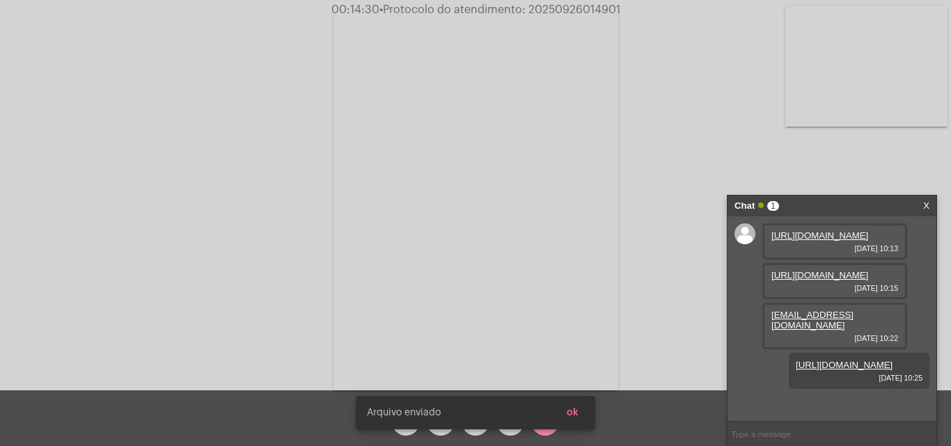
scroll to position [52, 0]
click at [578, 414] on span "ok" at bounding box center [573, 413] width 12 height 10
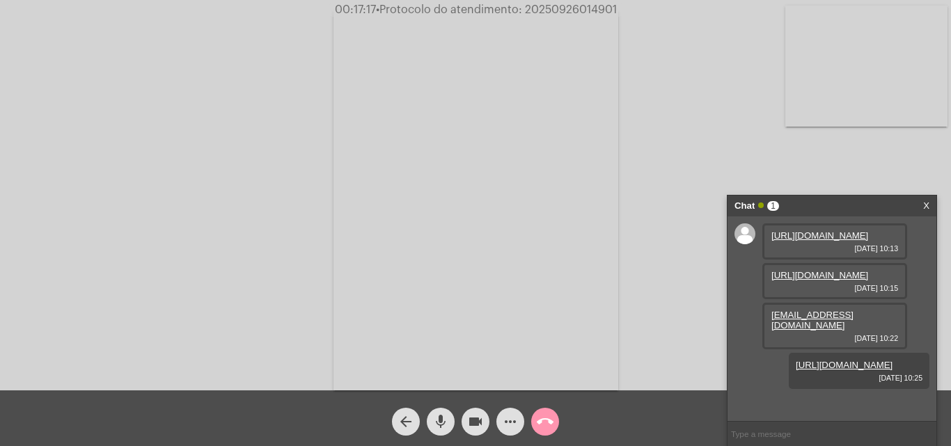
click at [511, 414] on mat-icon "more_horiz" at bounding box center [510, 422] width 17 height 17
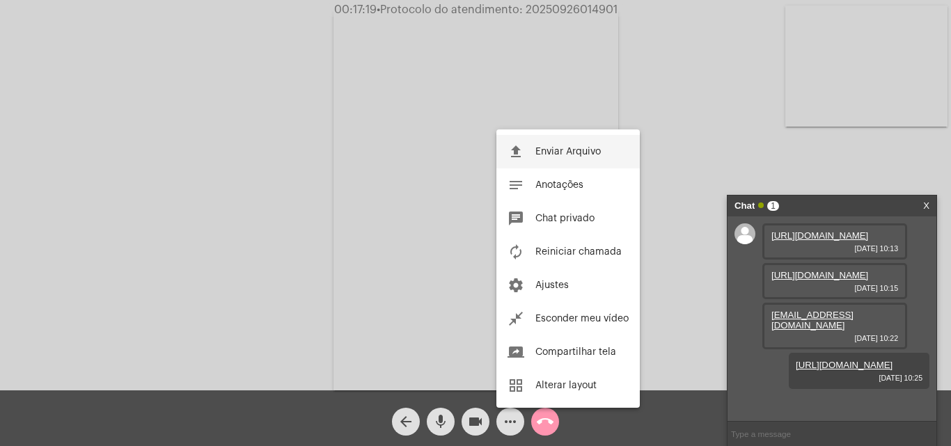
click at [536, 156] on span "Enviar Arquivo" at bounding box center [568, 152] width 65 height 10
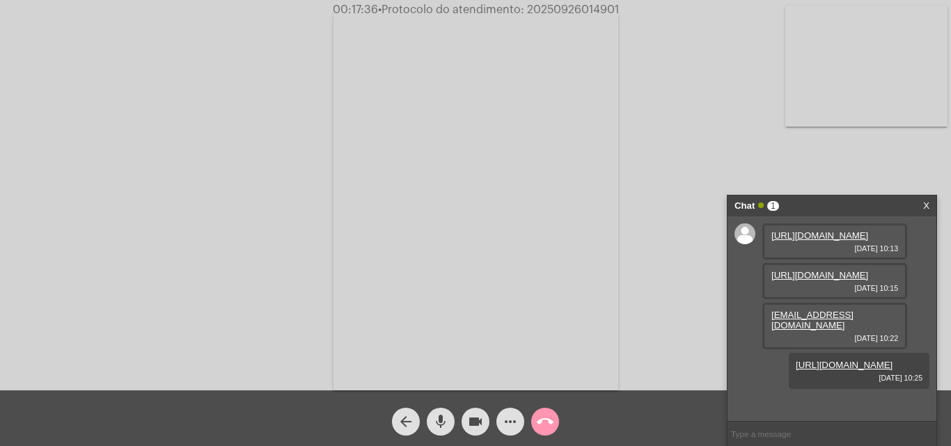
click at [505, 418] on mat-icon "more_horiz" at bounding box center [510, 422] width 17 height 17
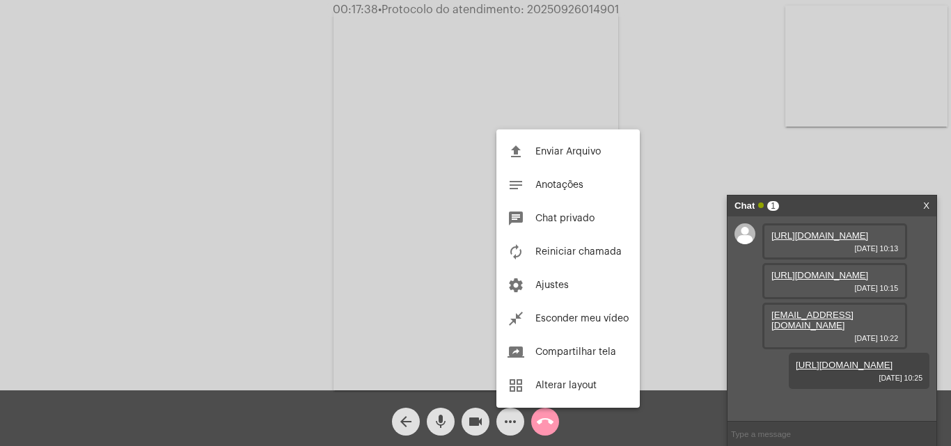
click at [356, 269] on div at bounding box center [475, 223] width 951 height 446
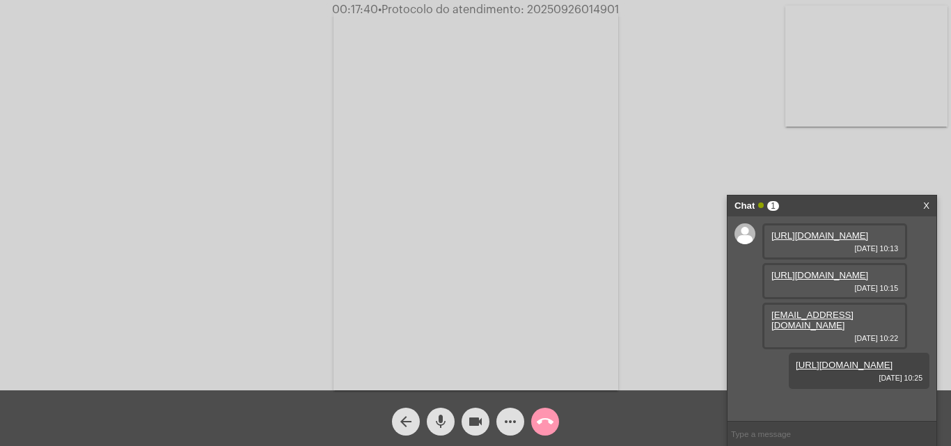
scroll to position [0, 0]
click at [504, 418] on mat-icon "more_horiz" at bounding box center [510, 422] width 17 height 17
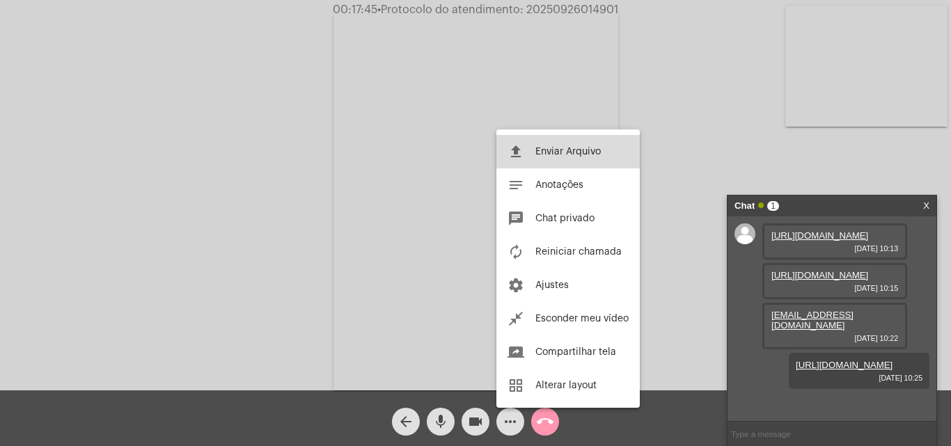
click at [558, 150] on span "Enviar Arquivo" at bounding box center [568, 152] width 65 height 10
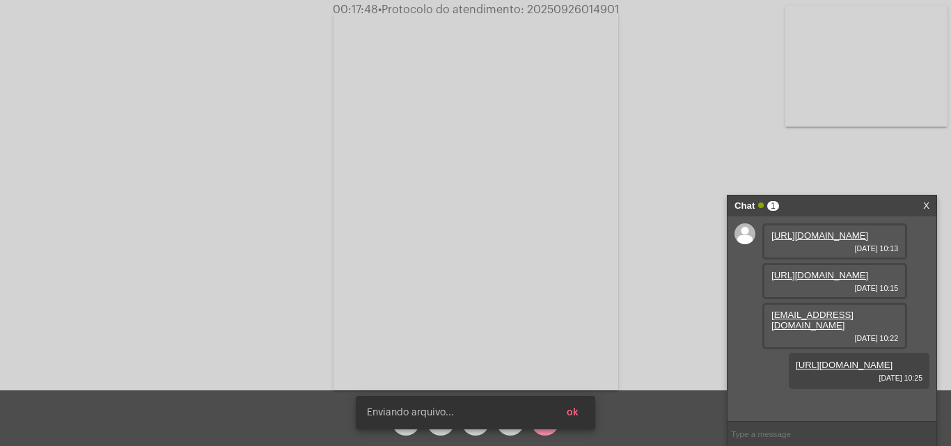
scroll to position [123, 0]
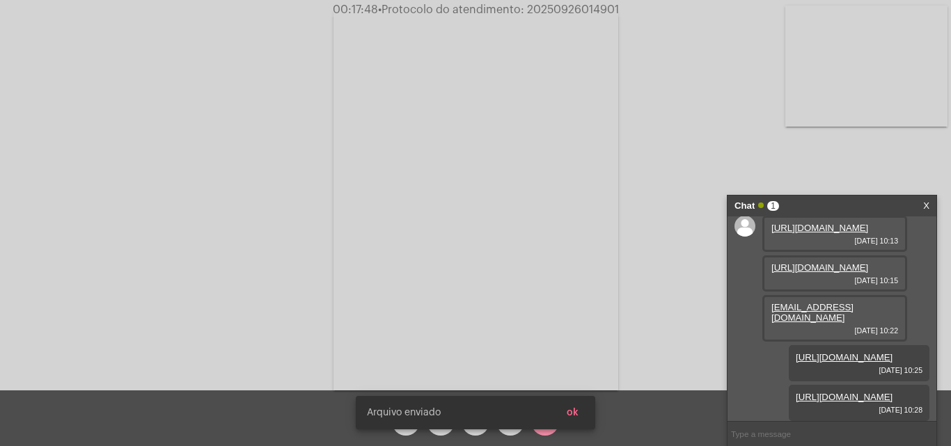
click at [582, 415] on button "ok" at bounding box center [573, 412] width 34 height 25
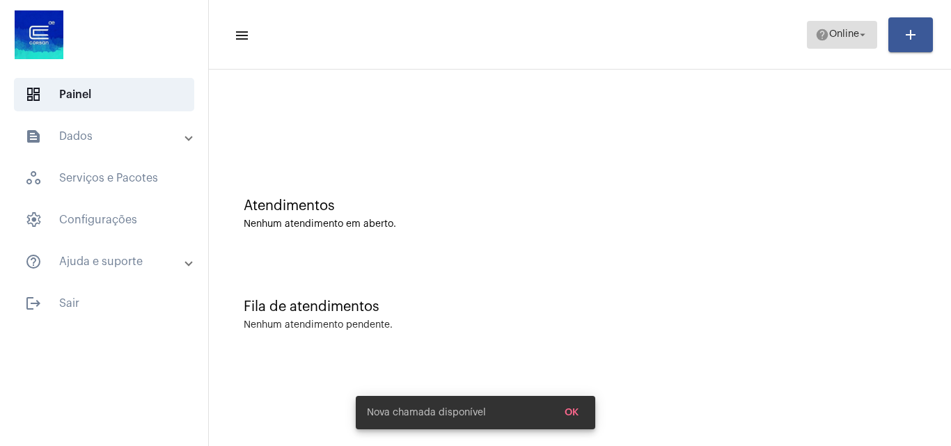
click at [832, 39] on span "Online" at bounding box center [845, 35] width 30 height 10
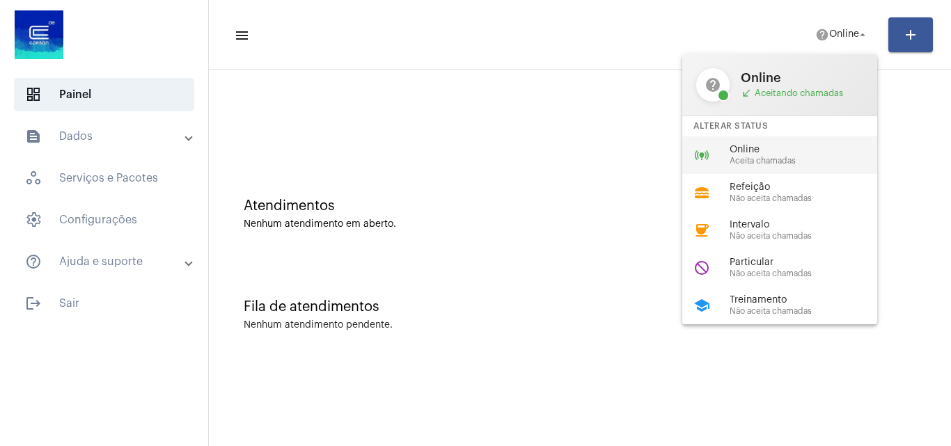
click at [800, 155] on span "Online" at bounding box center [809, 150] width 159 height 10
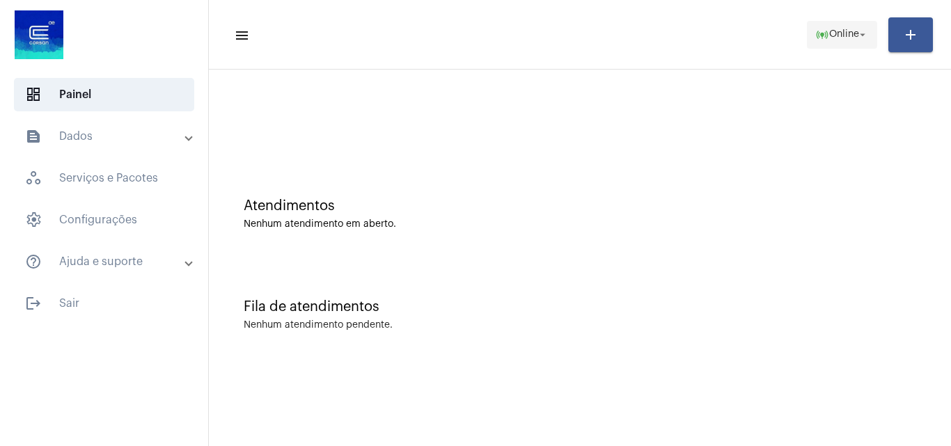
click at [853, 33] on span "Online" at bounding box center [845, 35] width 30 height 10
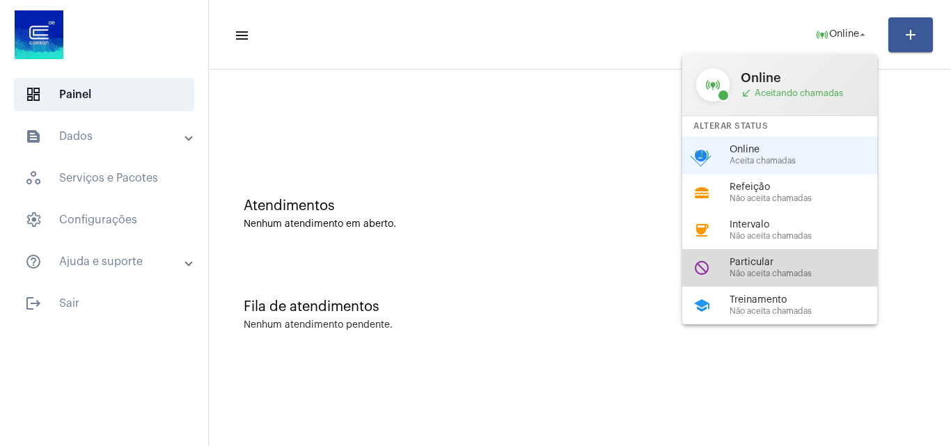
click at [769, 256] on div "do_not_disturb Particular Não aceita chamadas" at bounding box center [791, 268] width 217 height 38
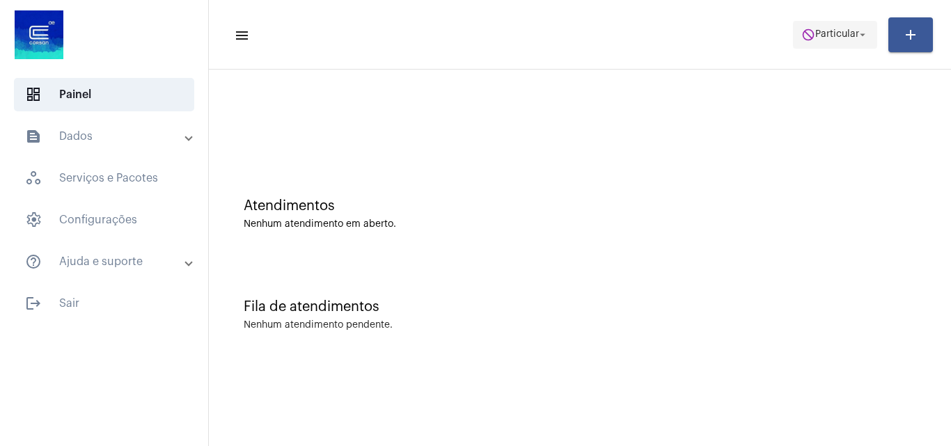
click at [820, 37] on span "Particular" at bounding box center [838, 35] width 44 height 10
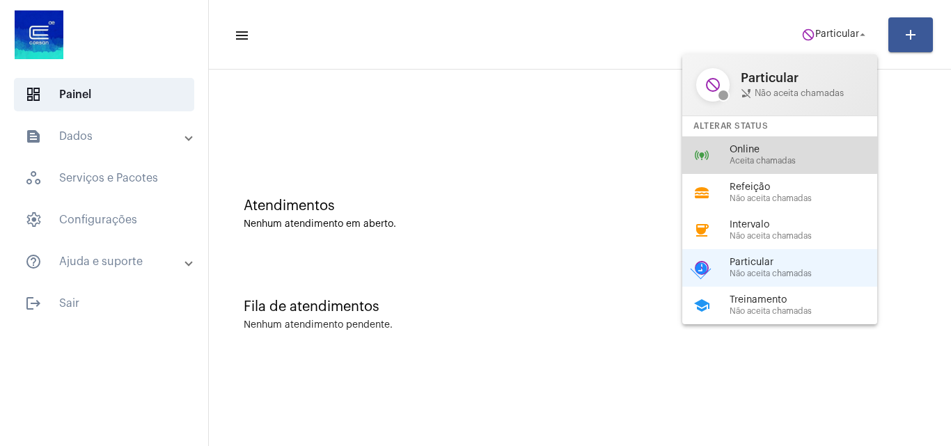
click at [771, 149] on span "Online" at bounding box center [809, 150] width 159 height 10
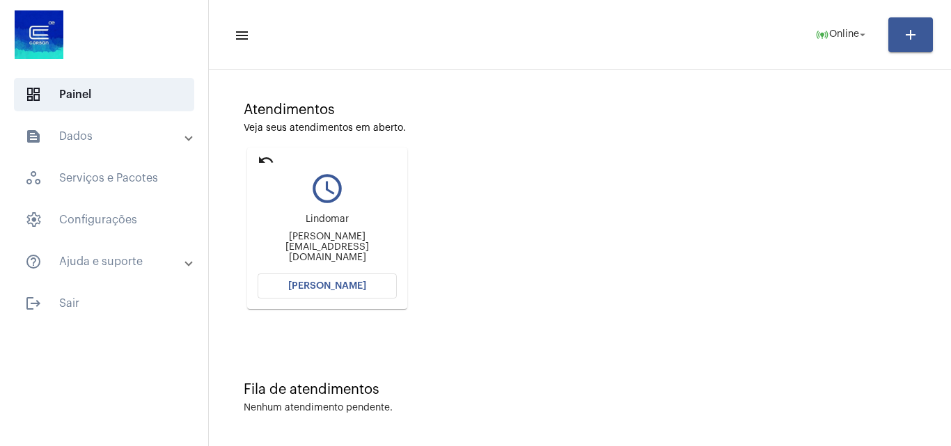
scroll to position [98, 0]
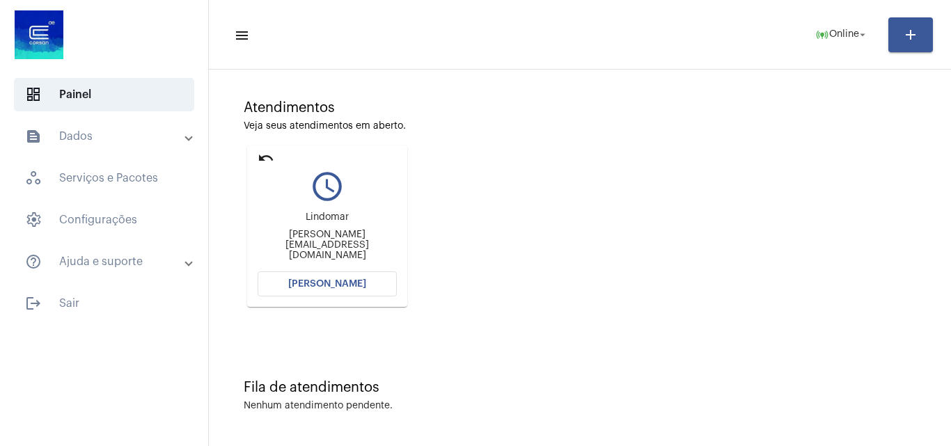
click at [334, 288] on span "[PERSON_NAME]" at bounding box center [327, 284] width 78 height 10
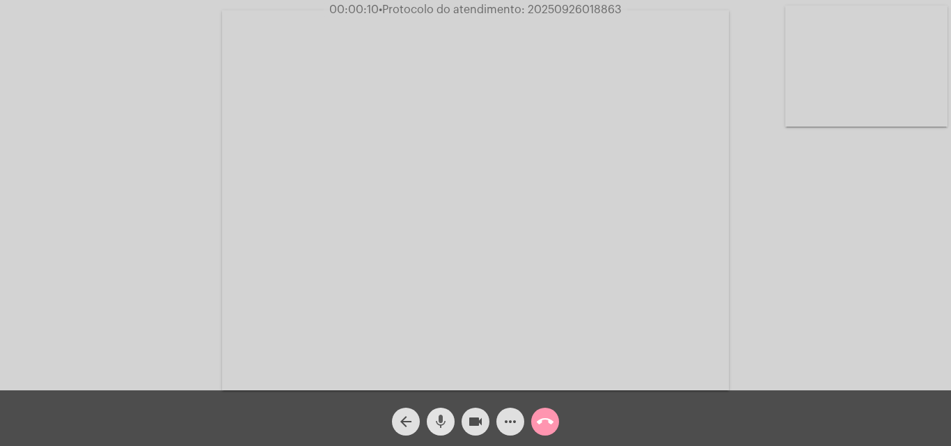
click at [438, 423] on mat-icon "mic" at bounding box center [441, 422] width 17 height 17
click at [439, 422] on mat-icon "mic_off" at bounding box center [441, 422] width 17 height 17
click at [432, 419] on button "mic" at bounding box center [441, 422] width 28 height 28
click at [435, 430] on mat-icon "mic_off" at bounding box center [441, 422] width 17 height 17
click at [513, 422] on mat-icon "more_horiz" at bounding box center [510, 422] width 17 height 17
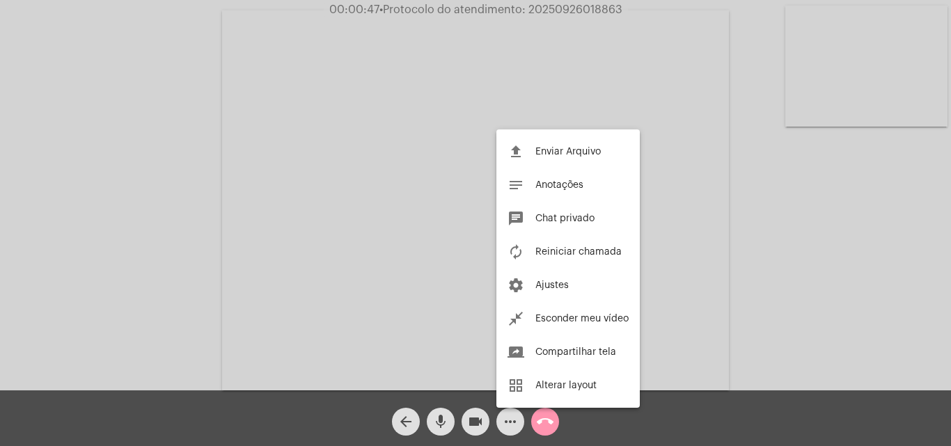
click at [301, 198] on div at bounding box center [475, 223] width 951 height 446
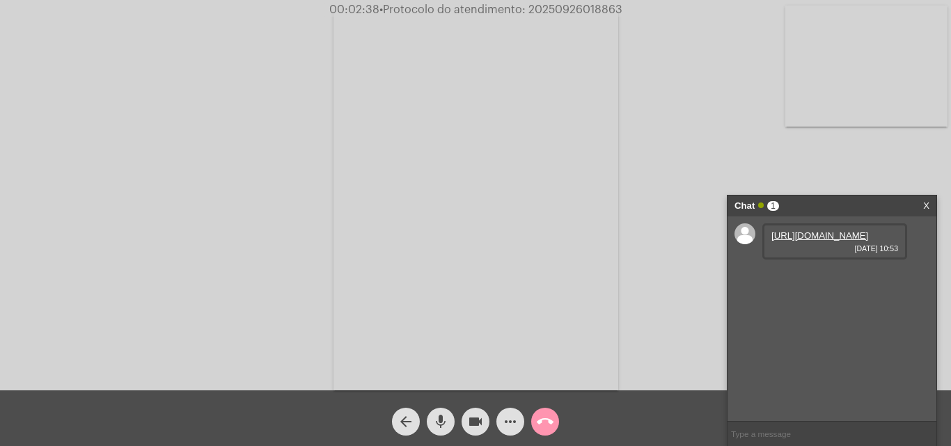
click at [819, 241] on link "[URL][DOMAIN_NAME]" at bounding box center [820, 236] width 97 height 10
click at [802, 281] on link "[URL][DOMAIN_NAME]" at bounding box center [820, 275] width 97 height 10
click at [143, 176] on div "Acessando Câmera e Microfone..." at bounding box center [475, 198] width 949 height 391
click at [507, 425] on mat-icon "more_horiz" at bounding box center [510, 422] width 17 height 17
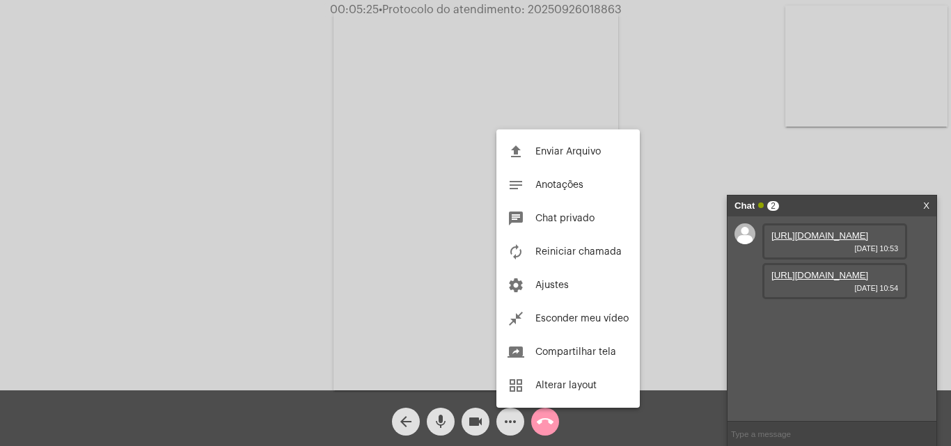
click at [247, 173] on div at bounding box center [475, 223] width 951 height 446
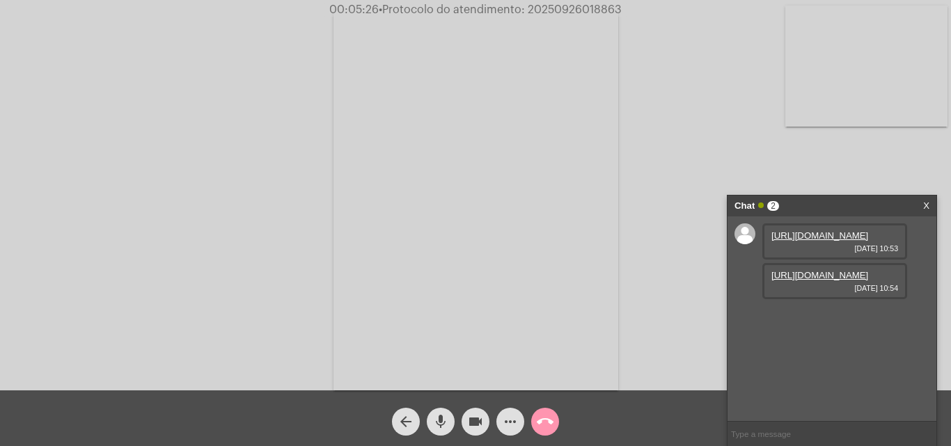
click at [513, 423] on mat-icon "more_horiz" at bounding box center [510, 422] width 17 height 17
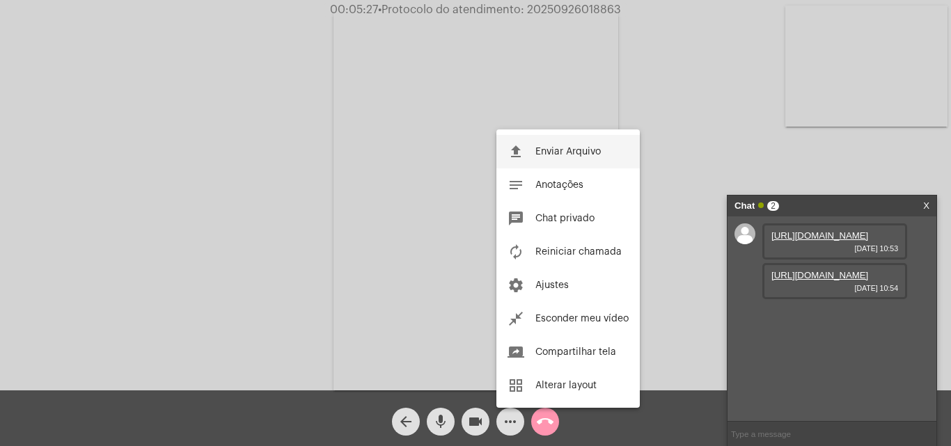
click at [559, 152] on span "Enviar Arquivo" at bounding box center [568, 152] width 65 height 10
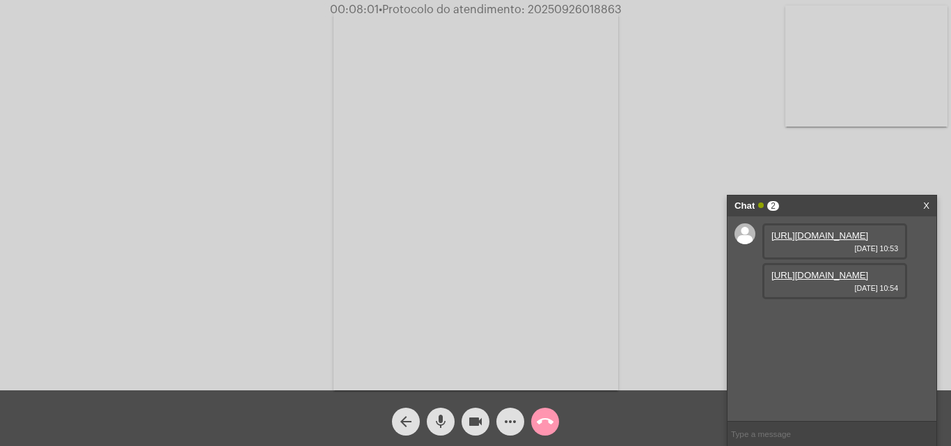
click at [446, 416] on mat-icon "mic" at bounding box center [441, 422] width 17 height 17
click at [471, 423] on mat-icon "videocam" at bounding box center [475, 422] width 17 height 17
click at [506, 426] on mat-icon "more_horiz" at bounding box center [510, 422] width 17 height 17
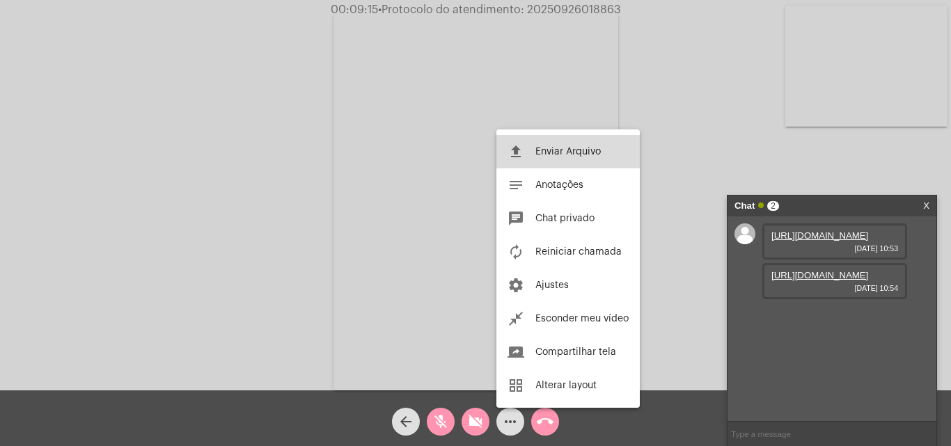
click at [576, 147] on span "Enviar Arquivo" at bounding box center [568, 152] width 65 height 10
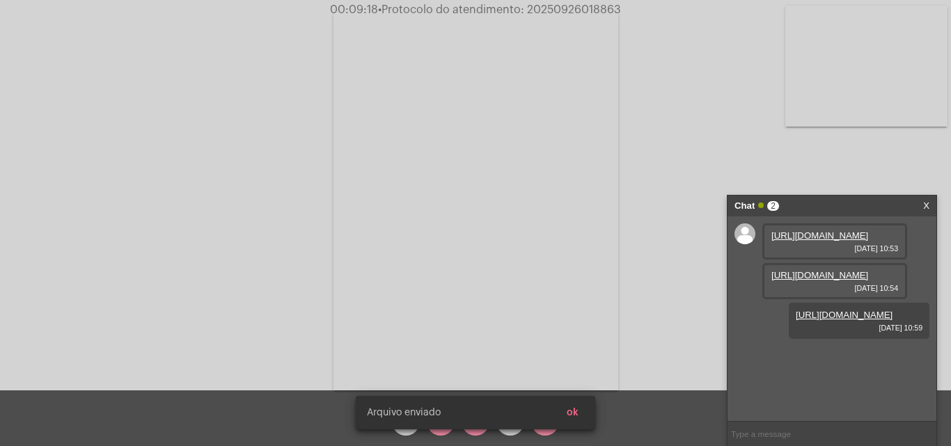
scroll to position [12, 0]
click at [583, 413] on button "ok" at bounding box center [573, 412] width 34 height 25
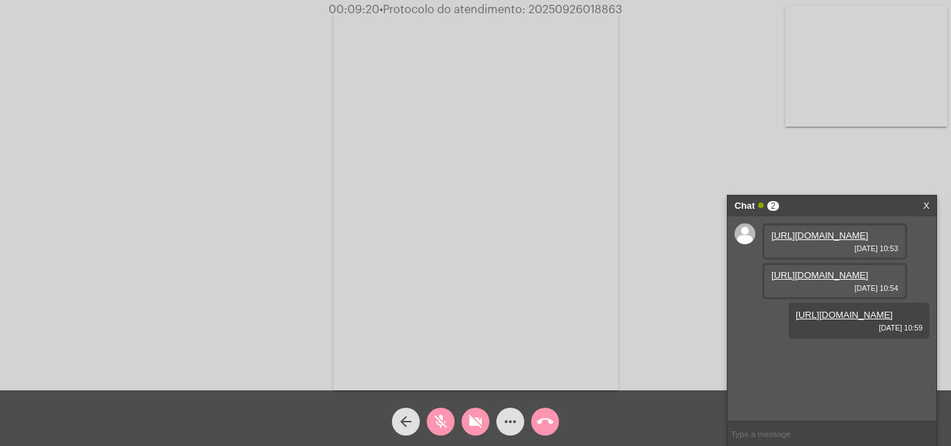
click at [443, 417] on mat-icon "mic_off" at bounding box center [441, 422] width 17 height 17
click at [469, 421] on mat-icon "videocam_off" at bounding box center [475, 422] width 17 height 17
click at [438, 418] on mat-icon "mic" at bounding box center [441, 422] width 17 height 17
click at [440, 419] on mat-icon "mic_off" at bounding box center [441, 422] width 17 height 17
click at [440, 419] on mat-icon "mic" at bounding box center [441, 422] width 17 height 17
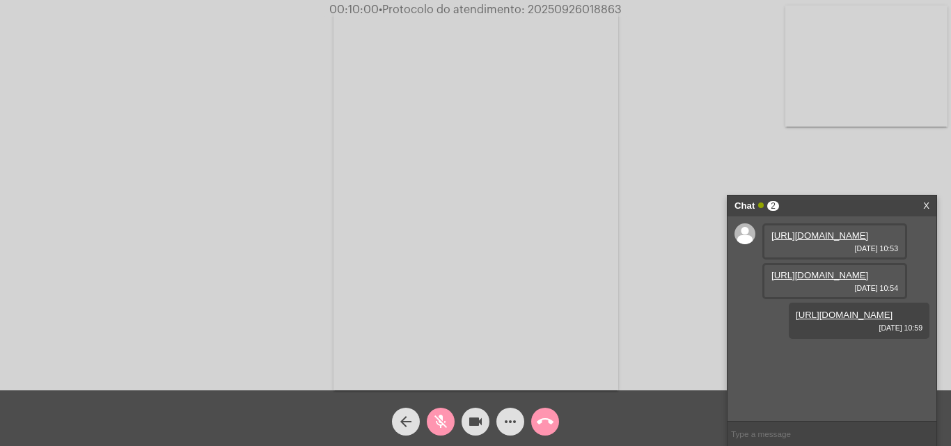
click at [448, 423] on mat-icon "mic_off" at bounding box center [441, 422] width 17 height 17
click at [798, 441] on input "text" at bounding box center [832, 434] width 209 height 24
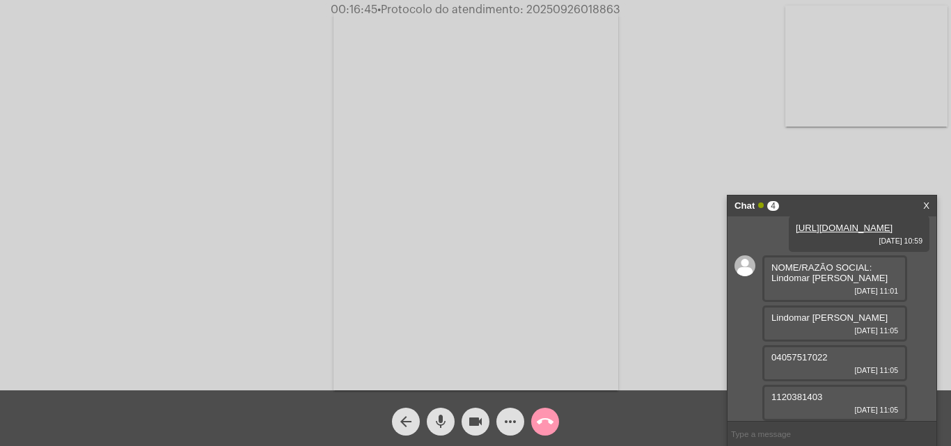
scroll to position [181, 0]
click at [790, 356] on span "04057517022" at bounding box center [800, 357] width 56 height 10
copy span "04057517022"
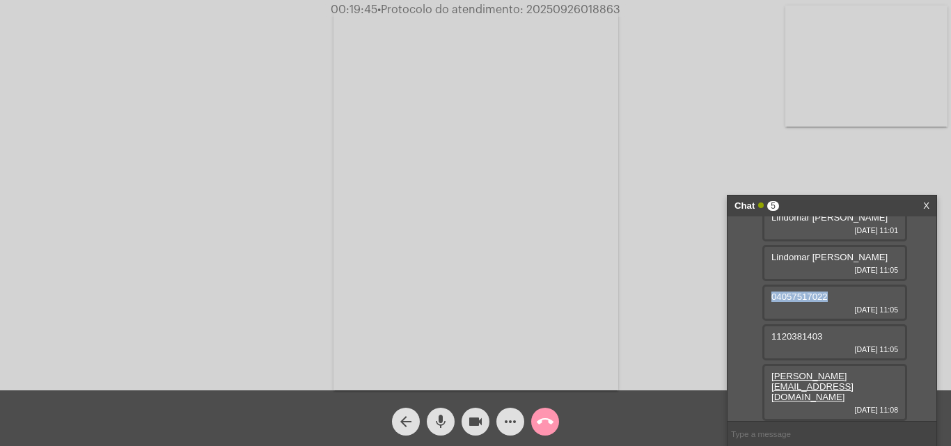
scroll to position [221, 0]
copy span "04057517022"
click at [811, 263] on span "Lindomar [PERSON_NAME]" at bounding box center [830, 257] width 116 height 10
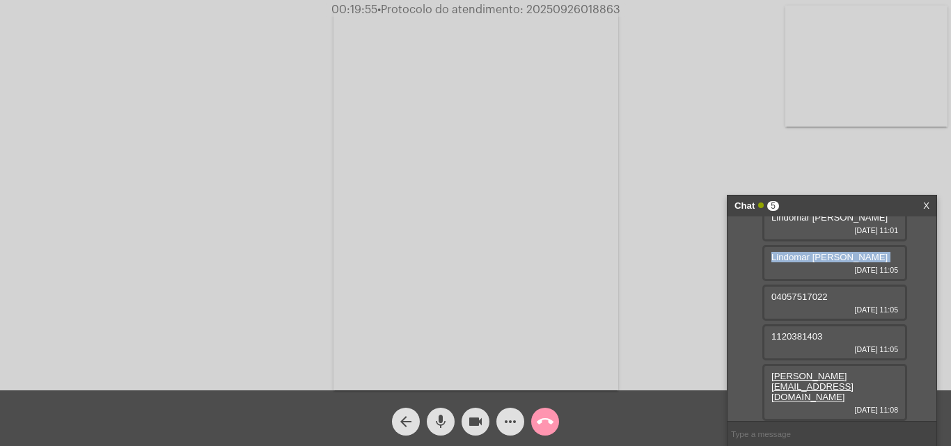
copy span "Lindomar [PERSON_NAME]"
click at [515, 419] on mat-icon "more_horiz" at bounding box center [510, 422] width 17 height 17
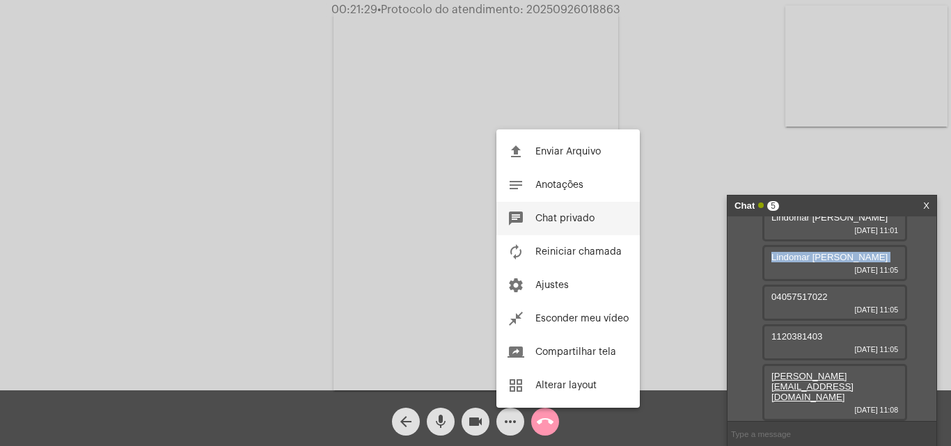
click at [552, 215] on span "Chat privado" at bounding box center [565, 219] width 59 height 10
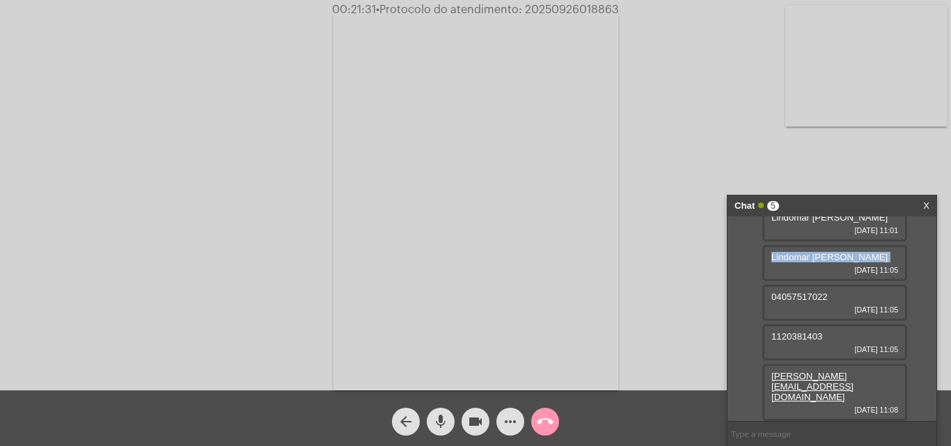
click at [509, 423] on mat-icon "more_horiz" at bounding box center [510, 422] width 17 height 17
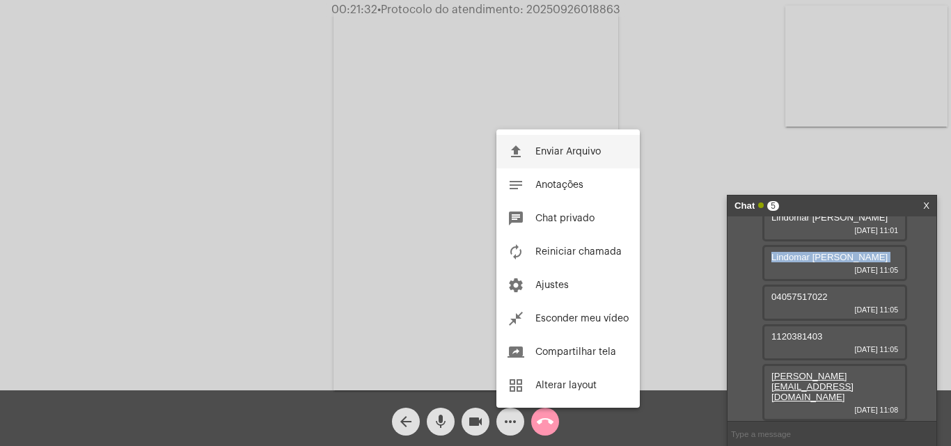
click at [544, 146] on button "file_upload Enviar Arquivo" at bounding box center [568, 151] width 143 height 33
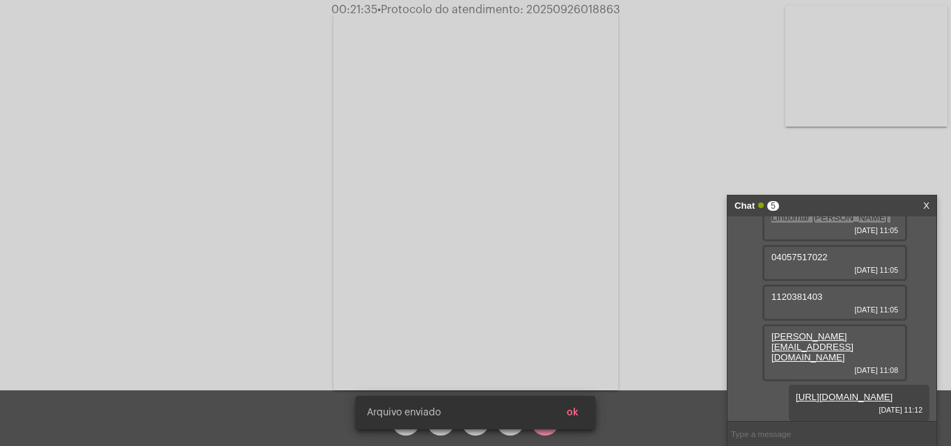
scroll to position [292, 0]
click at [587, 414] on button "ok" at bounding box center [573, 412] width 34 height 25
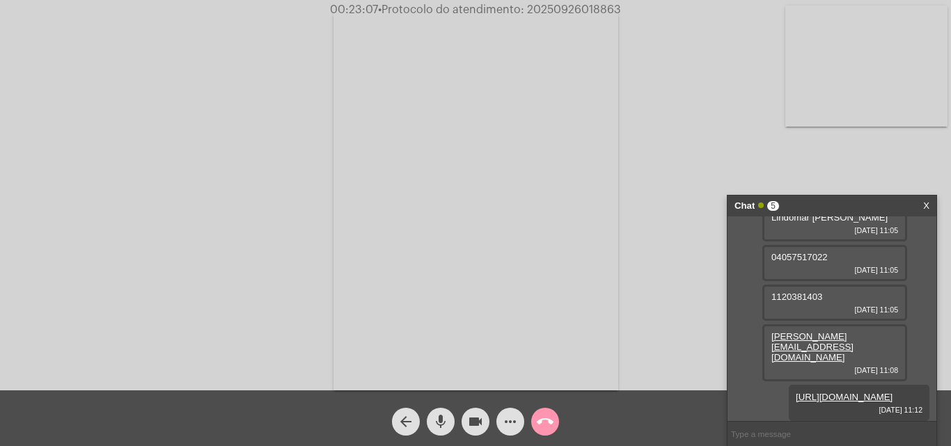
click at [548, 8] on span "• Protocolo do atendimento: 20250926018863" at bounding box center [499, 9] width 243 height 11
copy span "20250926018863"
click at [437, 428] on mat-icon "mic" at bounding box center [441, 422] width 17 height 17
click at [440, 419] on mat-icon "mic_off" at bounding box center [441, 422] width 17 height 17
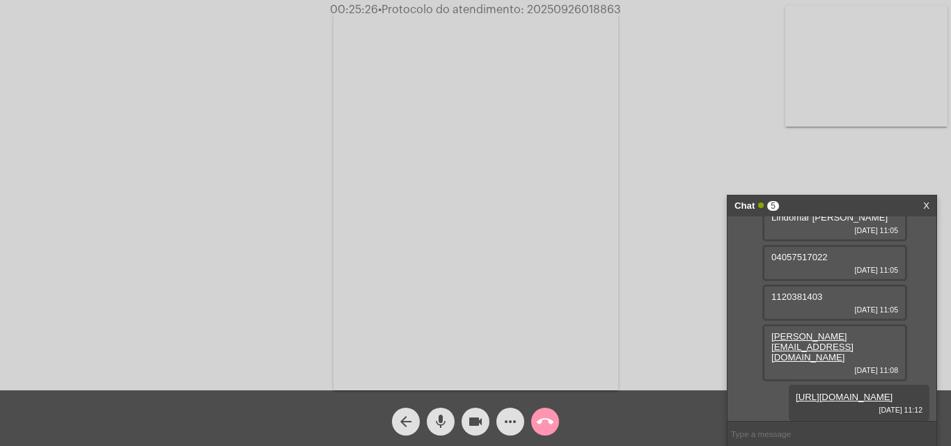
drag, startPoint x: 555, startPoint y: 2, endPoint x: 510, endPoint y: 40, distance: 59.3
click at [510, 40] on video at bounding box center [476, 200] width 285 height 380
click at [301, 107] on video at bounding box center [212, 199] width 285 height 380
click at [550, 8] on span "• Protocolo do atendimento: 20250926018863" at bounding box center [500, 9] width 243 height 11
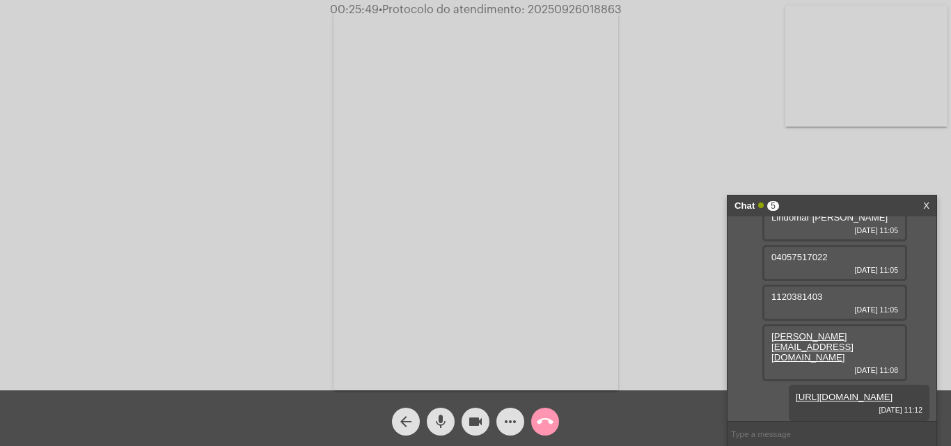
copy span "20250926018863"
click at [542, 423] on mat-icon "call_end" at bounding box center [545, 422] width 17 height 17
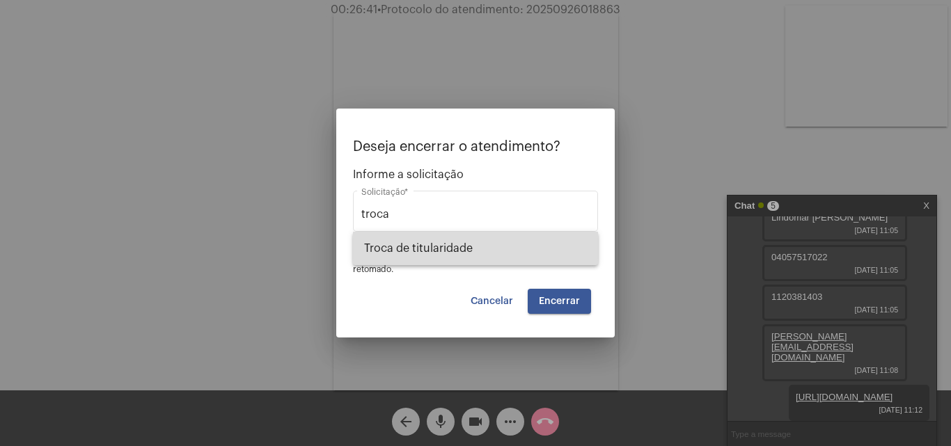
click at [456, 255] on span "Troca de titularidade" at bounding box center [475, 248] width 223 height 33
type input "Troca de titularidade"
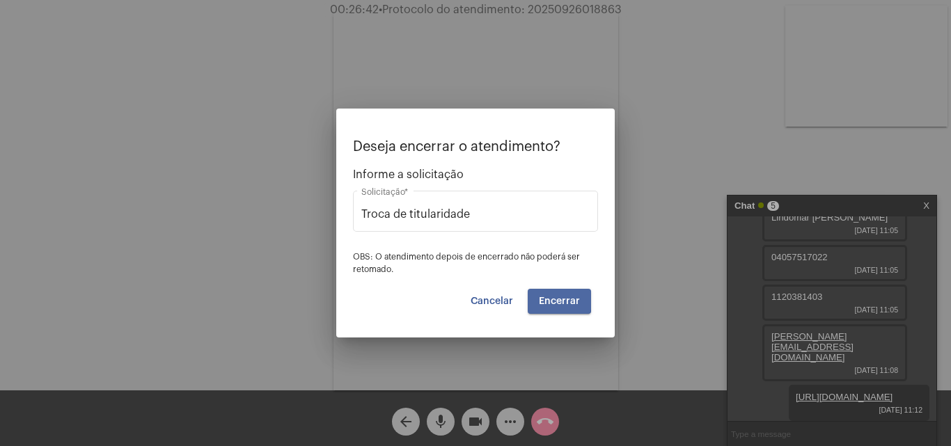
click at [544, 295] on button "Encerrar" at bounding box center [559, 301] width 63 height 25
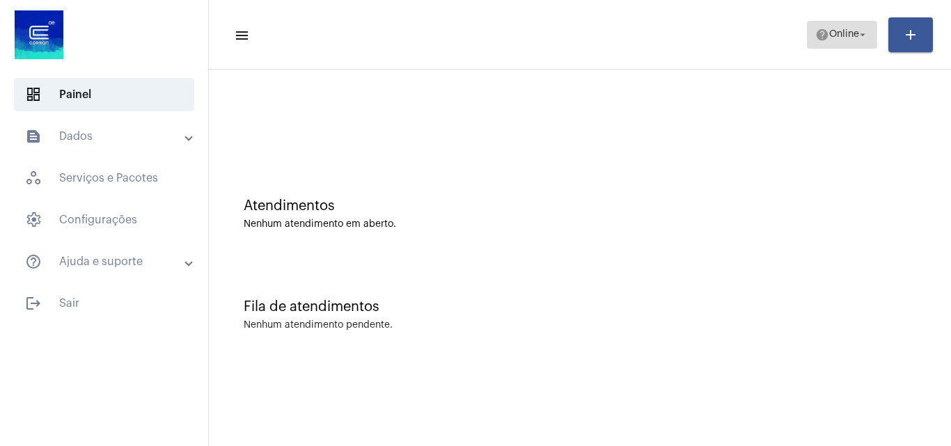
click at [816, 30] on mat-icon "help" at bounding box center [823, 35] width 14 height 14
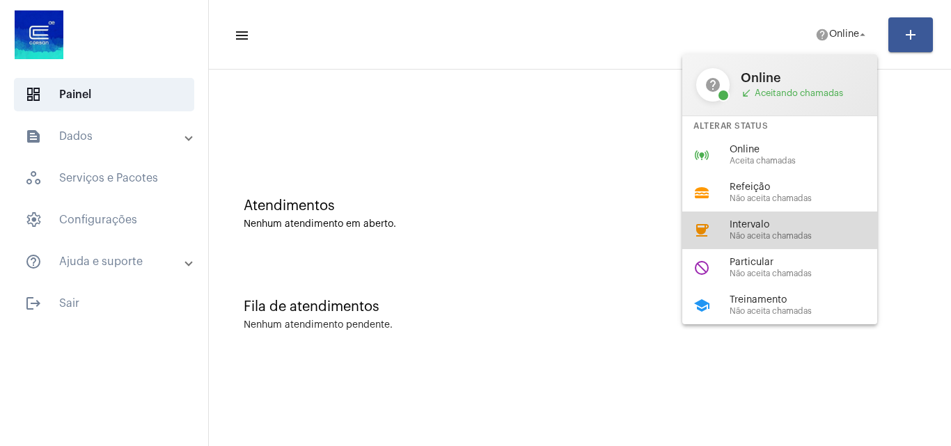
click at [741, 221] on span "Intervalo" at bounding box center [809, 225] width 159 height 10
